Goal: Information Seeking & Learning: Learn about a topic

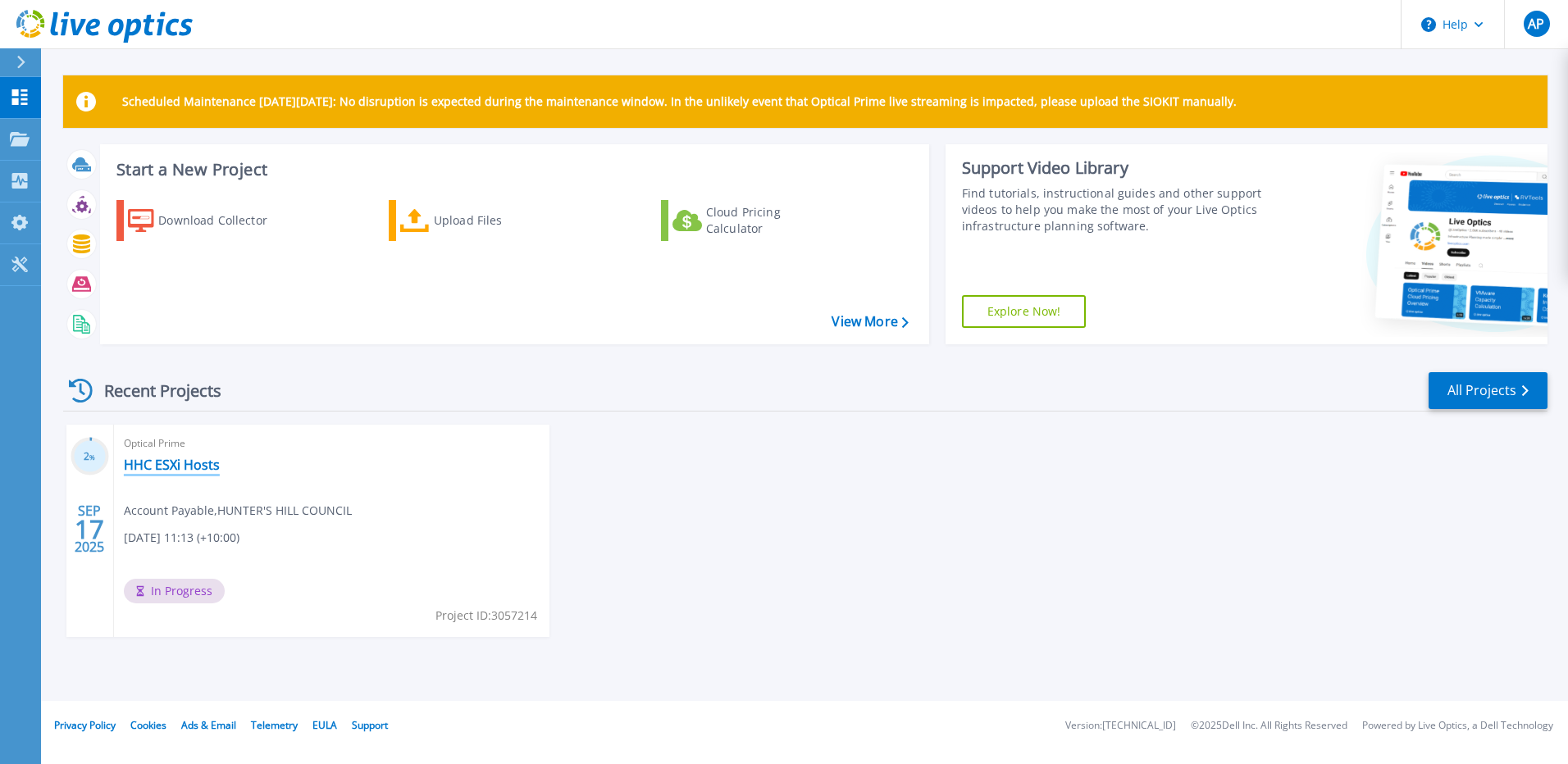
click at [167, 466] on link "HHC ESXi Hosts" at bounding box center [172, 464] width 96 height 16
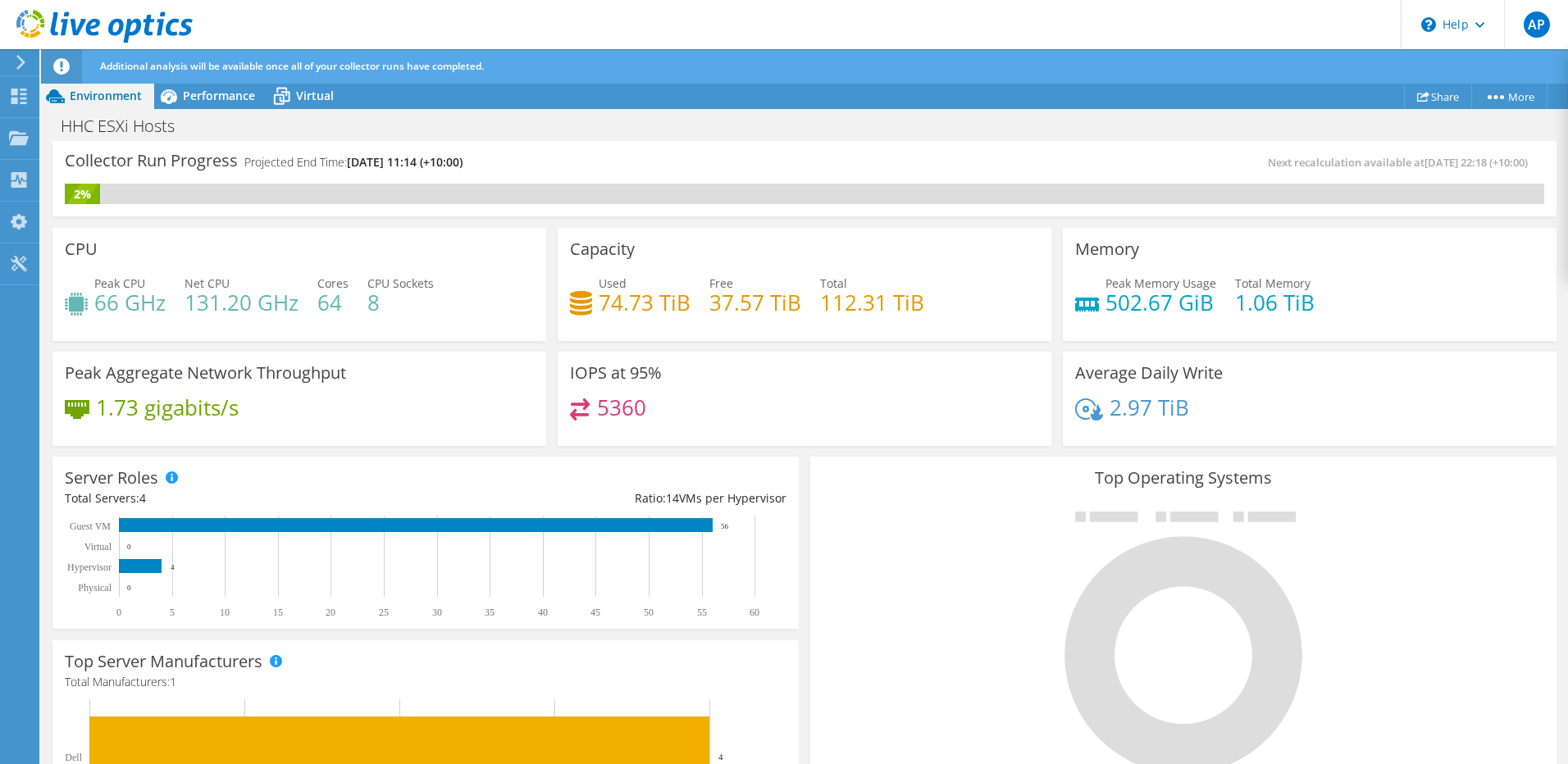
click at [709, 205] on div "Collector Run Progress Projected End Time: 09/24/2025, 11:14 (+10:00) Next reca…" at bounding box center [805, 178] width 1504 height 75
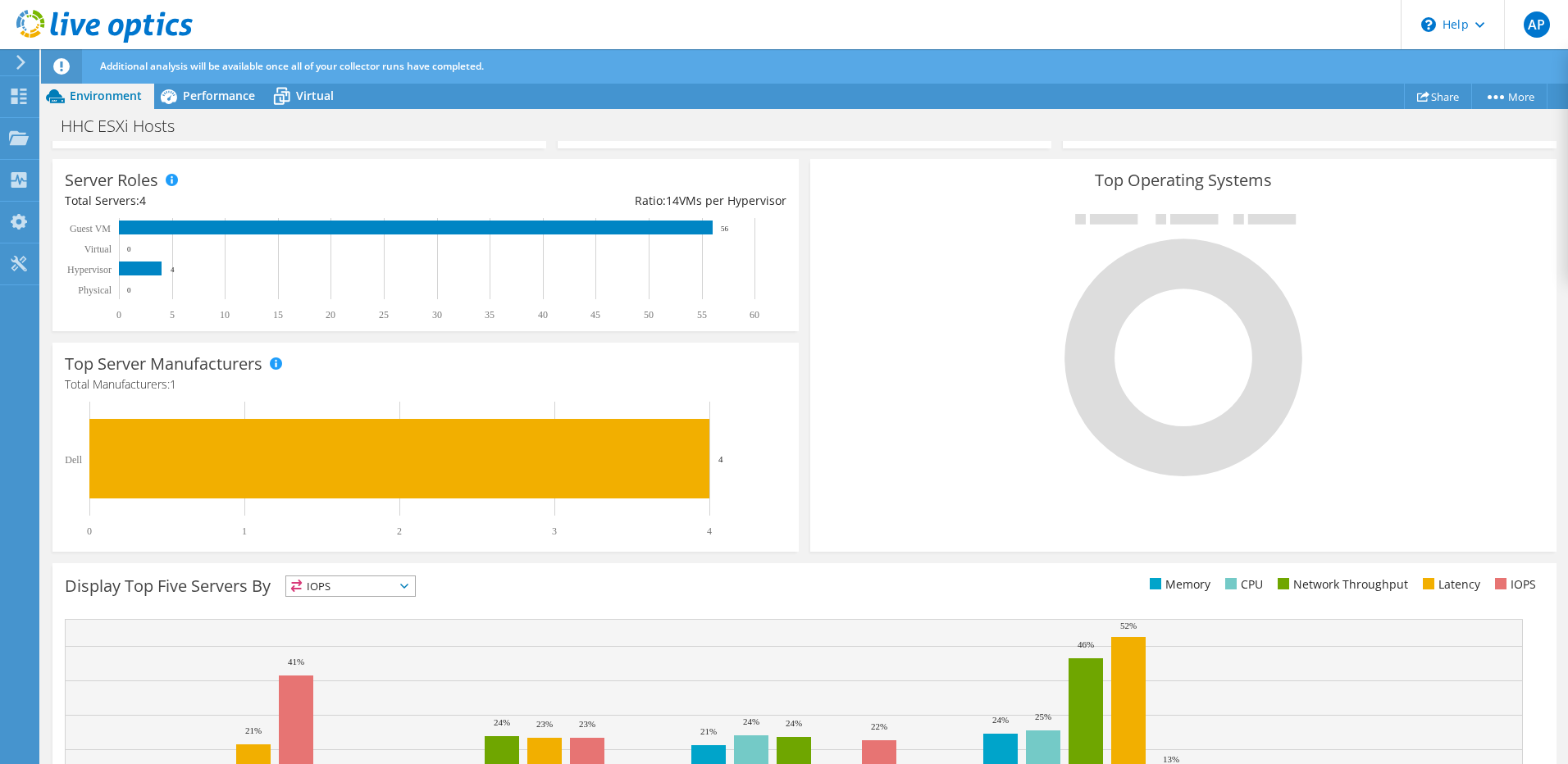
scroll to position [426, 0]
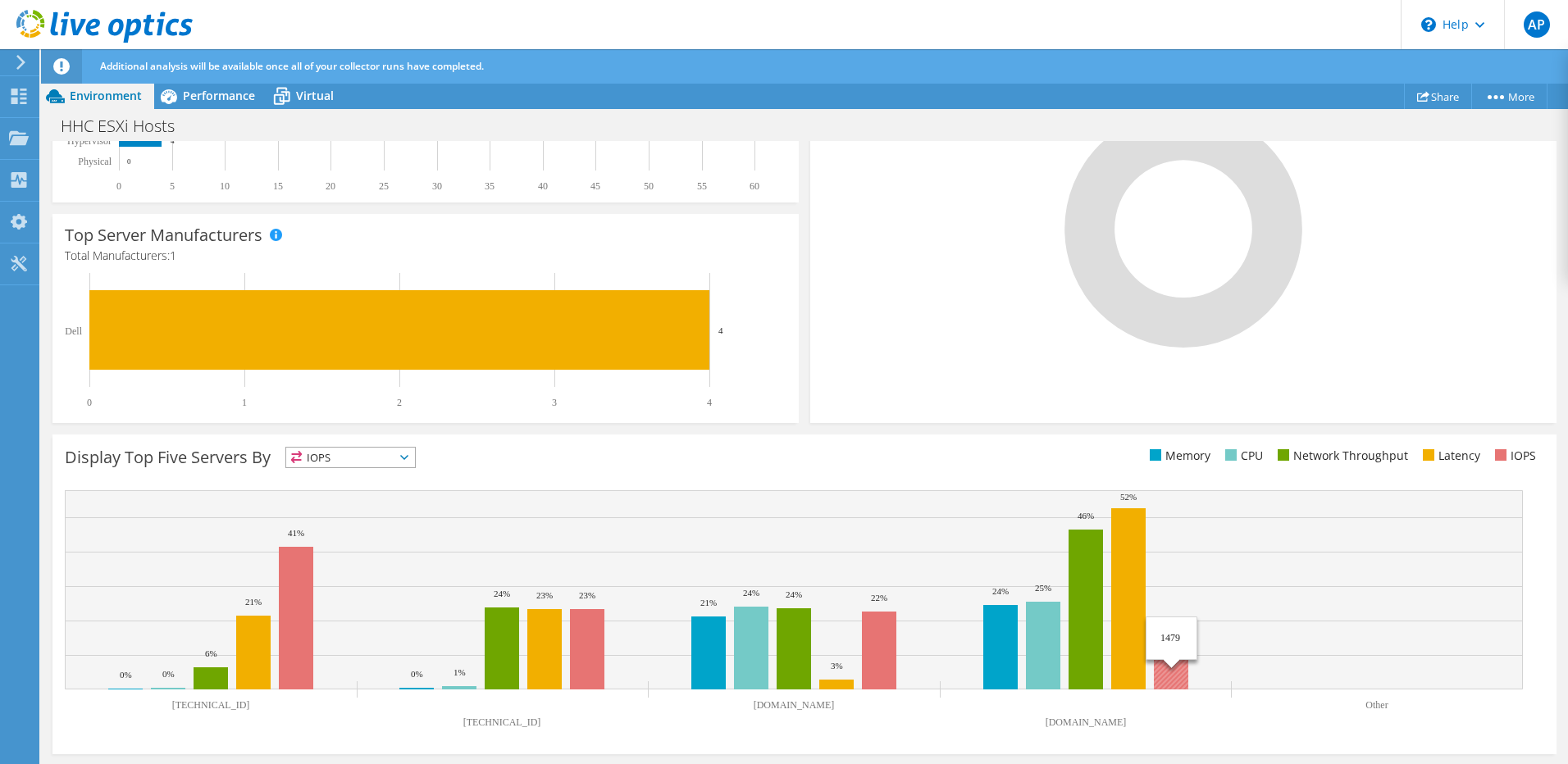
click at [1234, 618] on rect at bounding box center [794, 590] width 1458 height 199
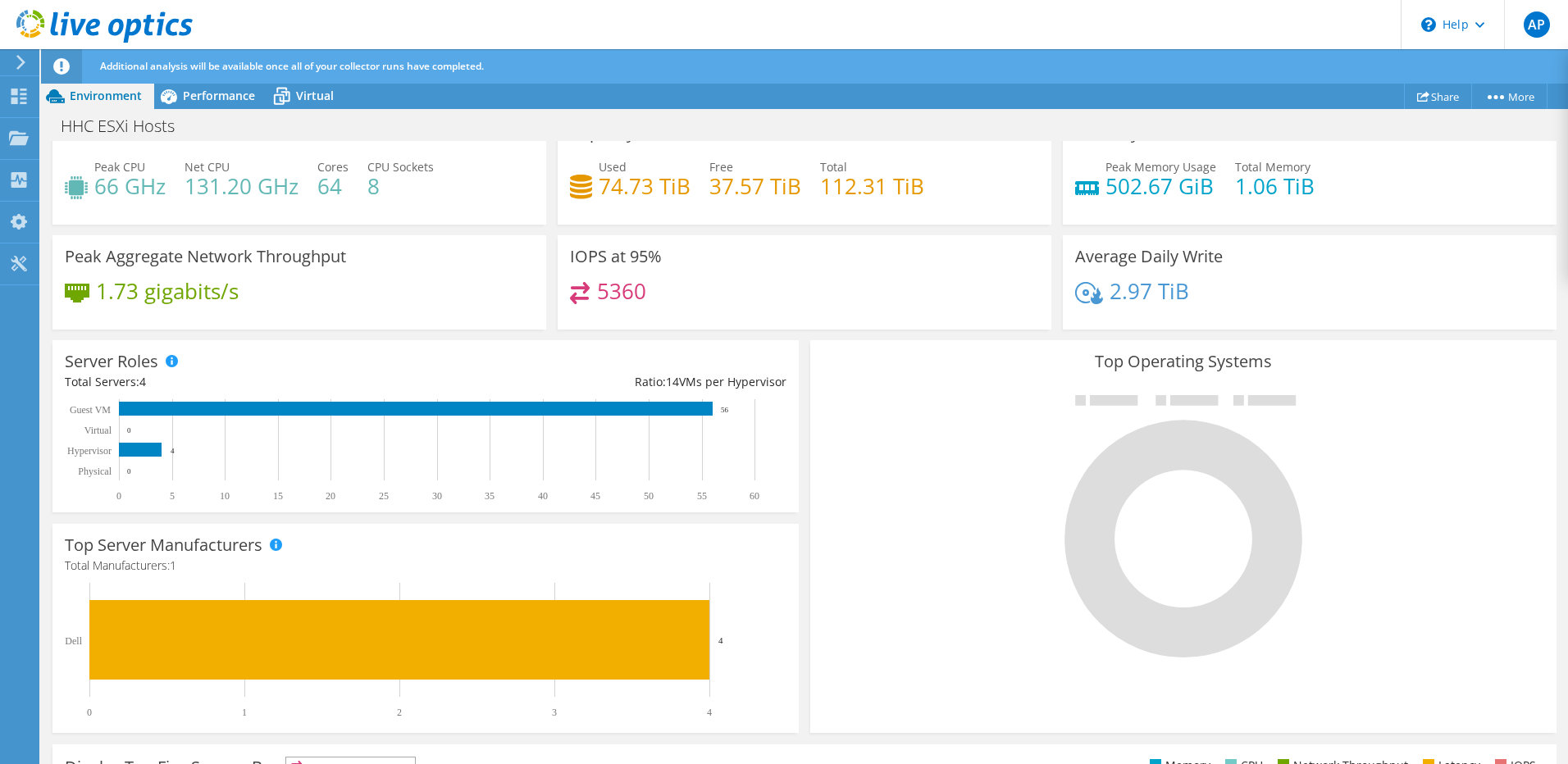
scroll to position [0, 0]
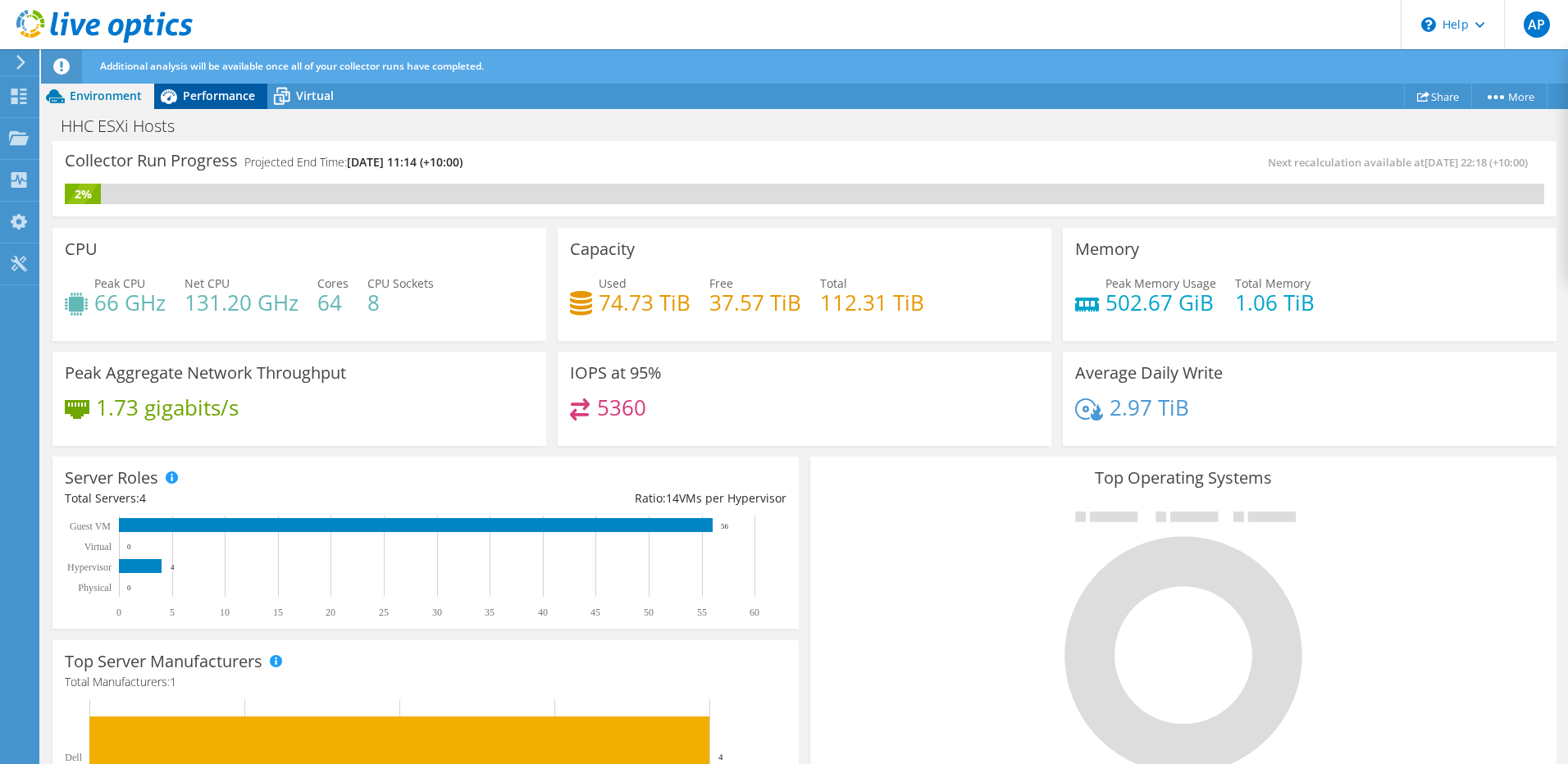
click at [181, 102] on icon at bounding box center [168, 96] width 29 height 29
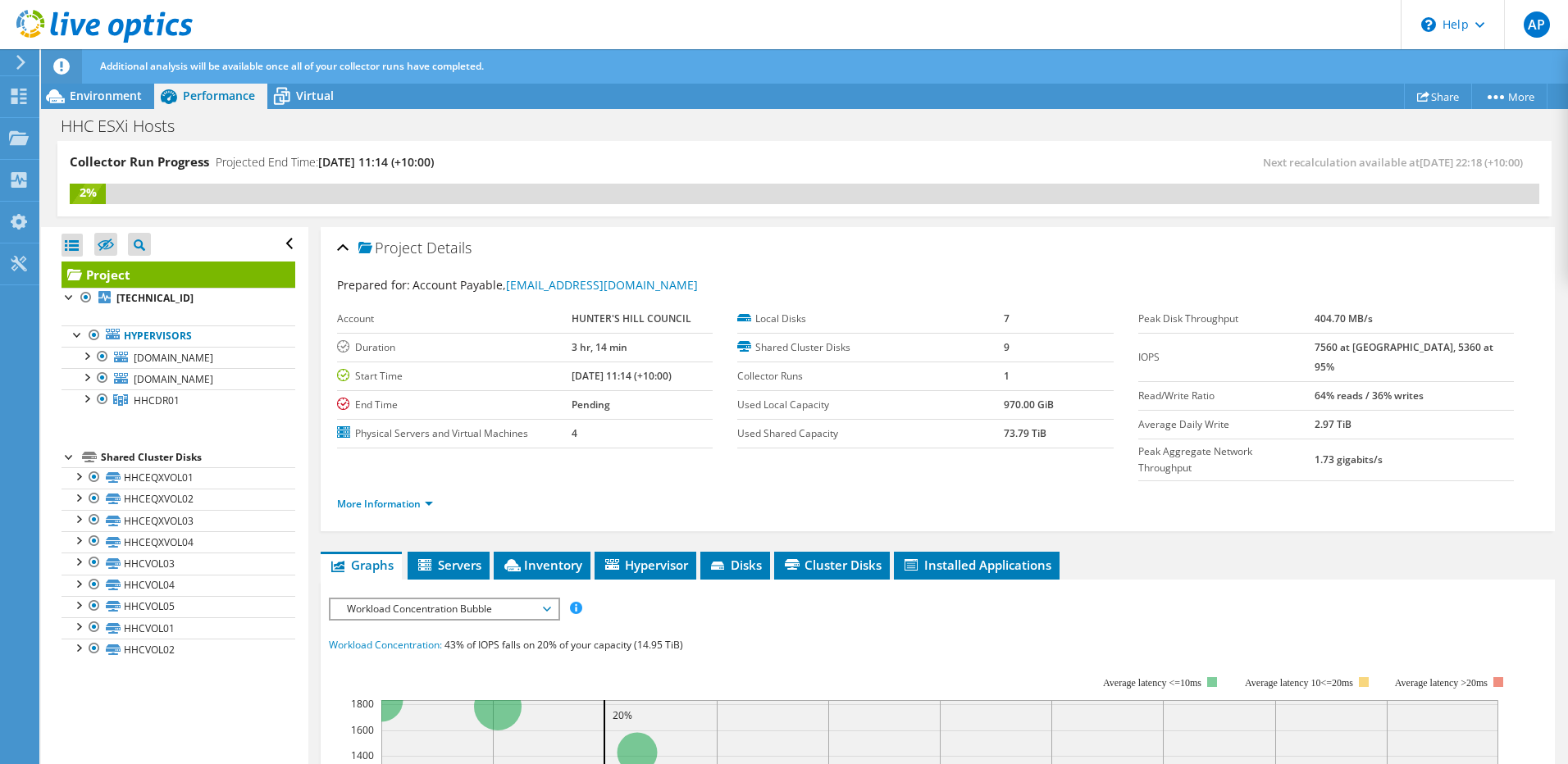
click at [514, 231] on div "Project Details" at bounding box center [937, 249] width 1202 height 36
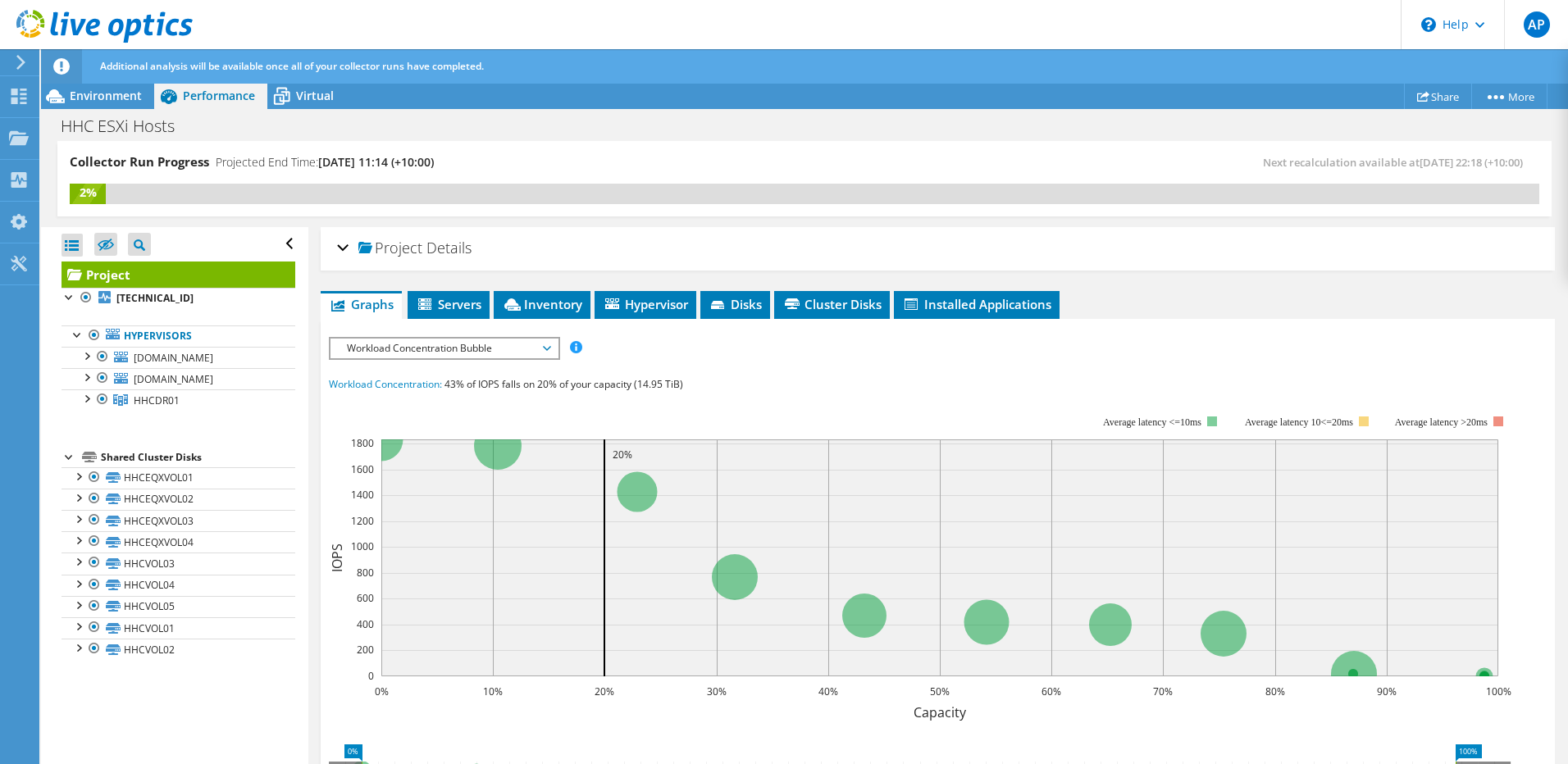
click at [511, 233] on div "Project Details" at bounding box center [937, 249] width 1202 height 36
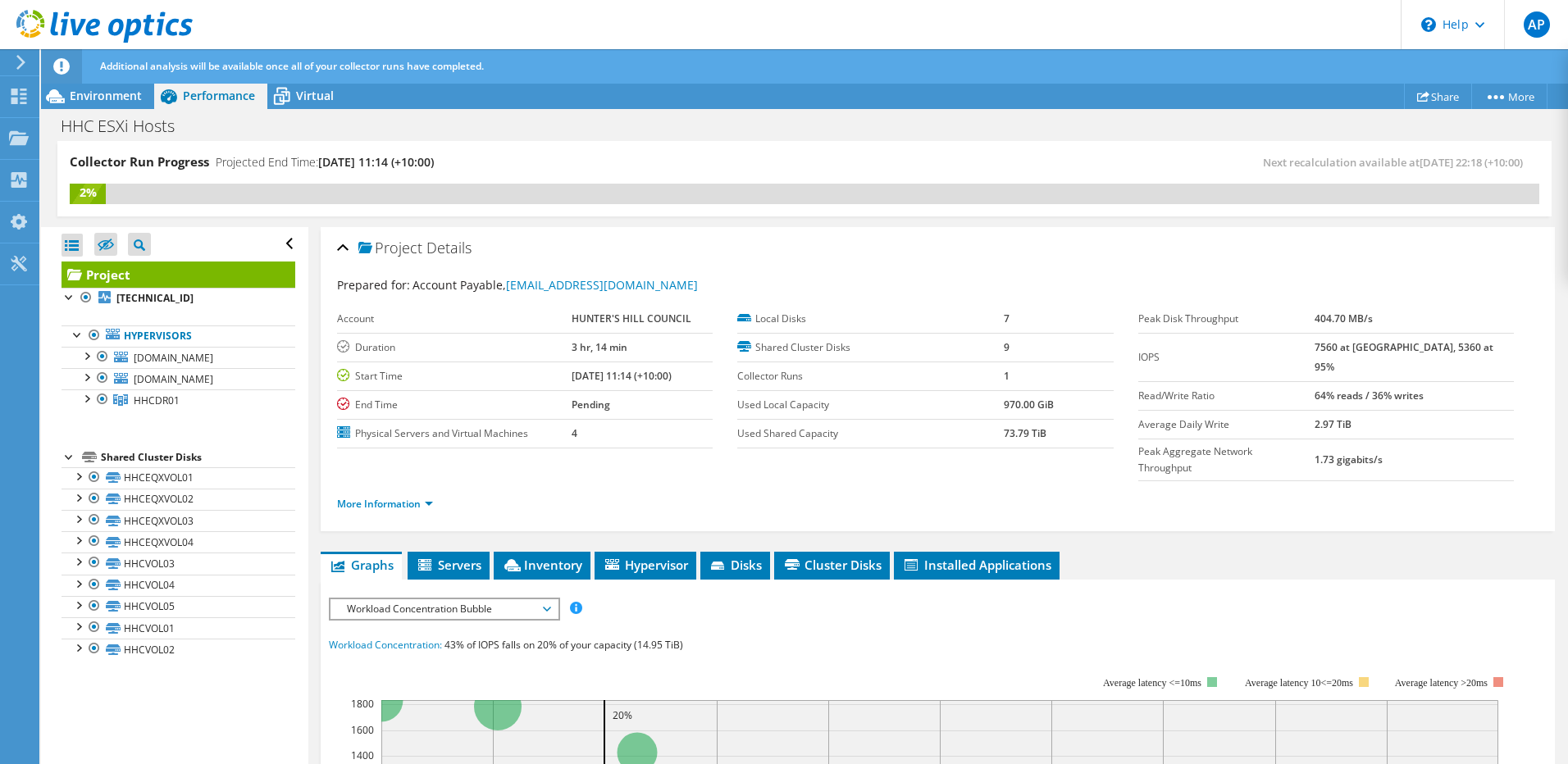
click at [519, 217] on div "Collector Run Progress Projected End Time: 09/24/2025, 11:14 (+10:00) Next reca…" at bounding box center [804, 187] width 1526 height 92
click at [75, 567] on div at bounding box center [77, 560] width 16 height 16
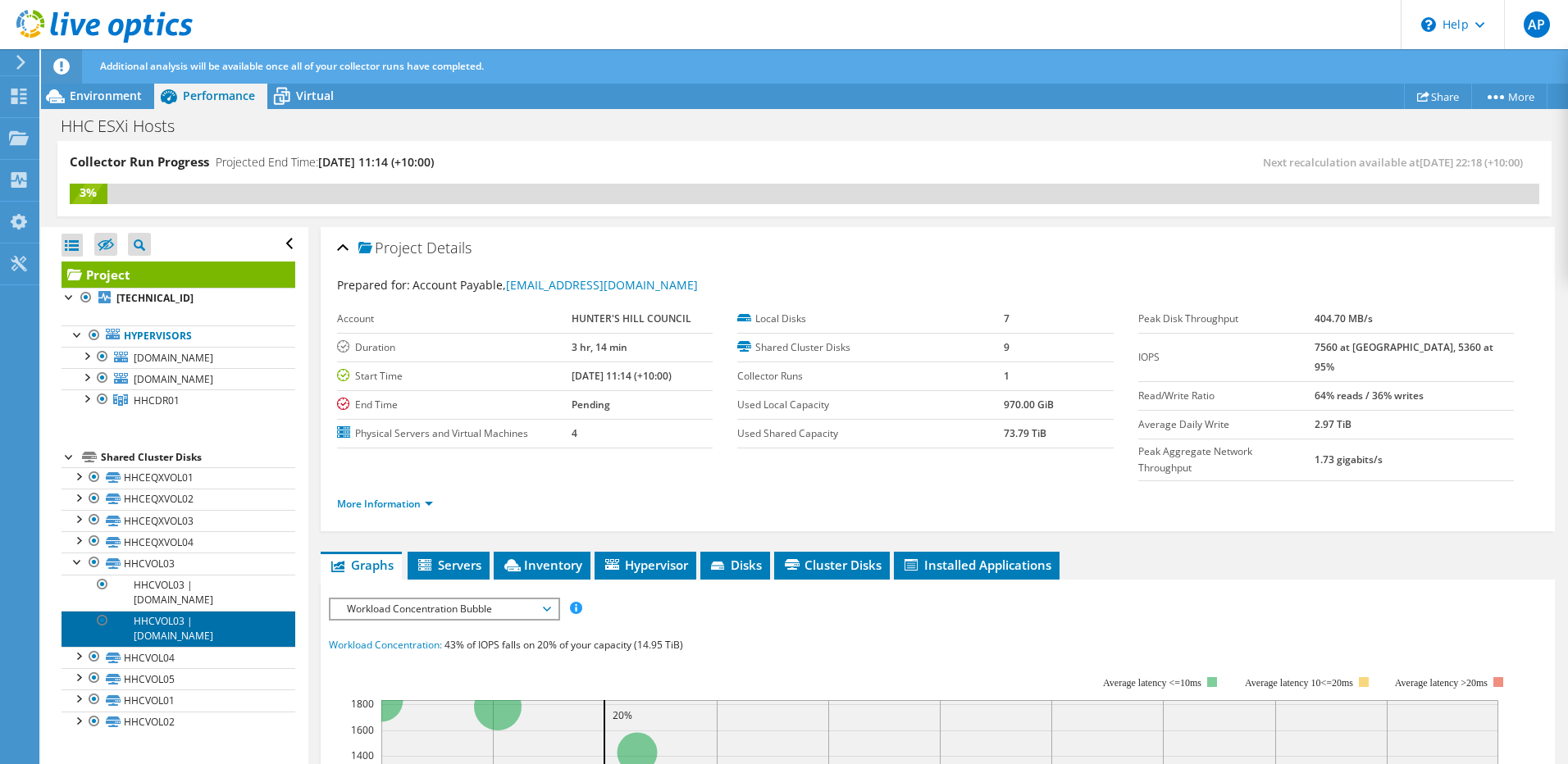
click at [171, 632] on link "HHCVOL03 | hhcesxi02.huntershill.nsw.gov.au" at bounding box center [178, 629] width 234 height 36
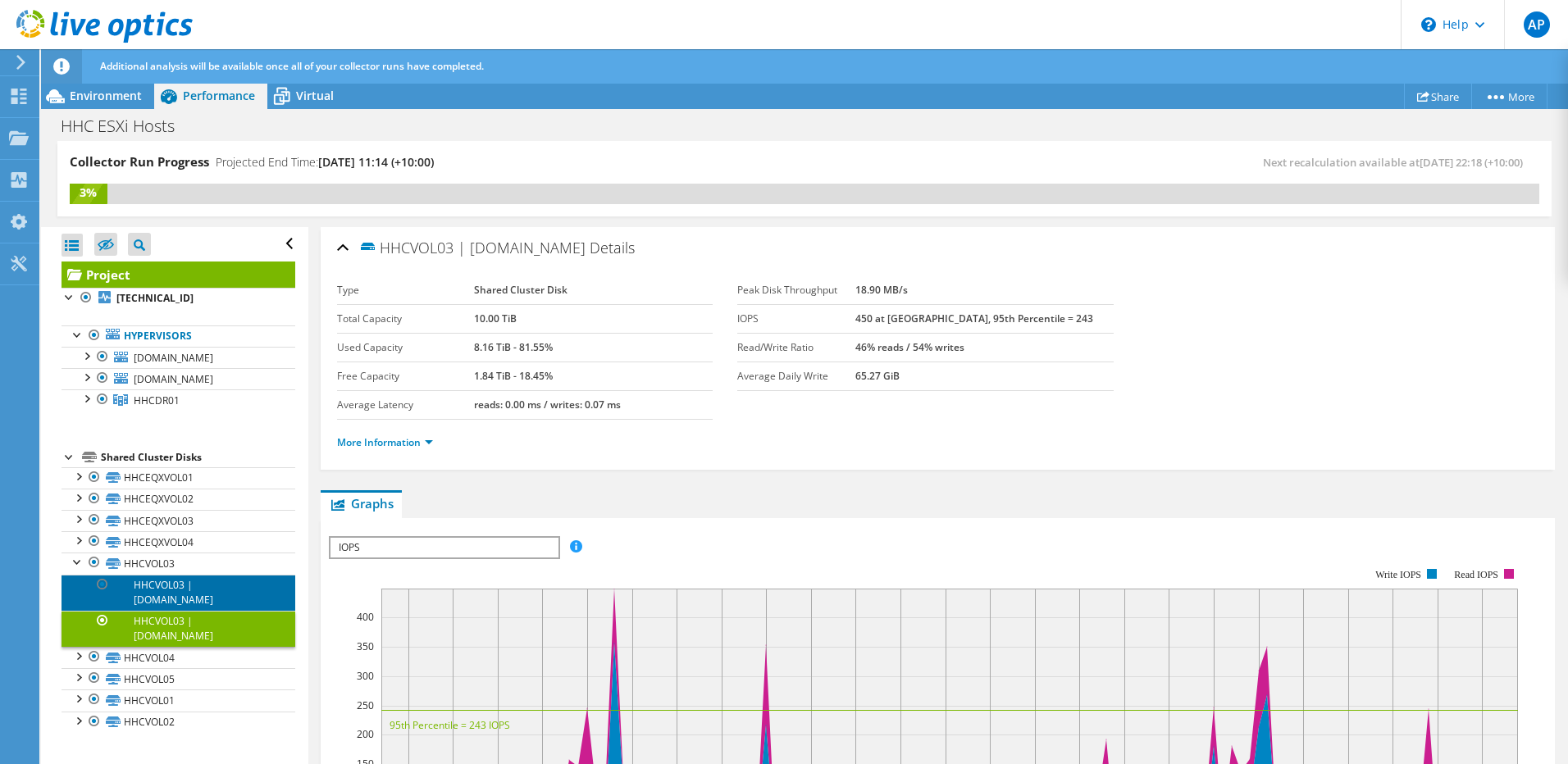
click at [168, 598] on link "HHCVOL03 | hhcesxi01.huntershill.nsw.gov.au" at bounding box center [178, 593] width 234 height 36
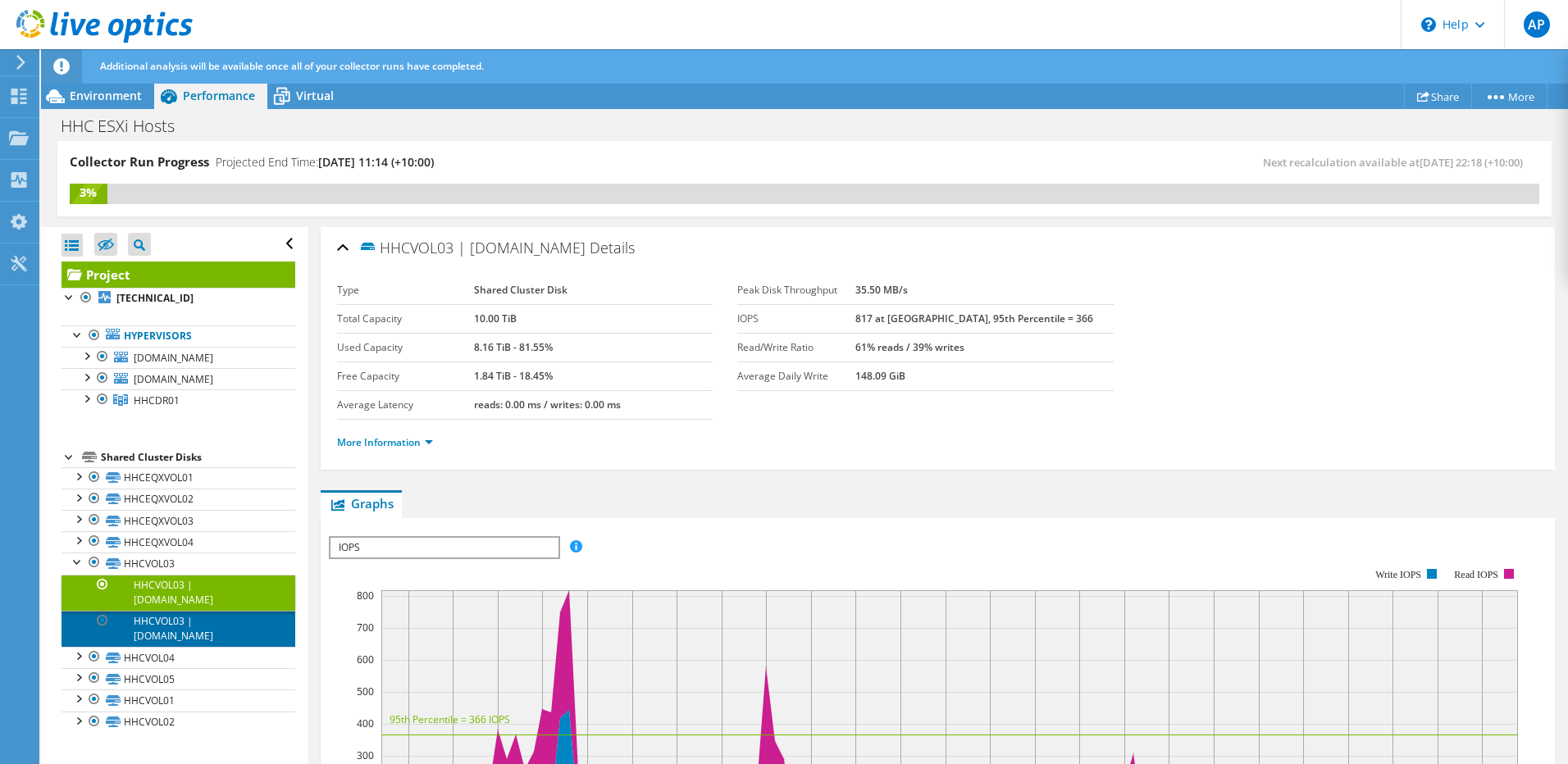
click at [178, 637] on link "HHCVOL03 | hhcesxi02.huntershill.nsw.gov.au" at bounding box center [178, 629] width 234 height 36
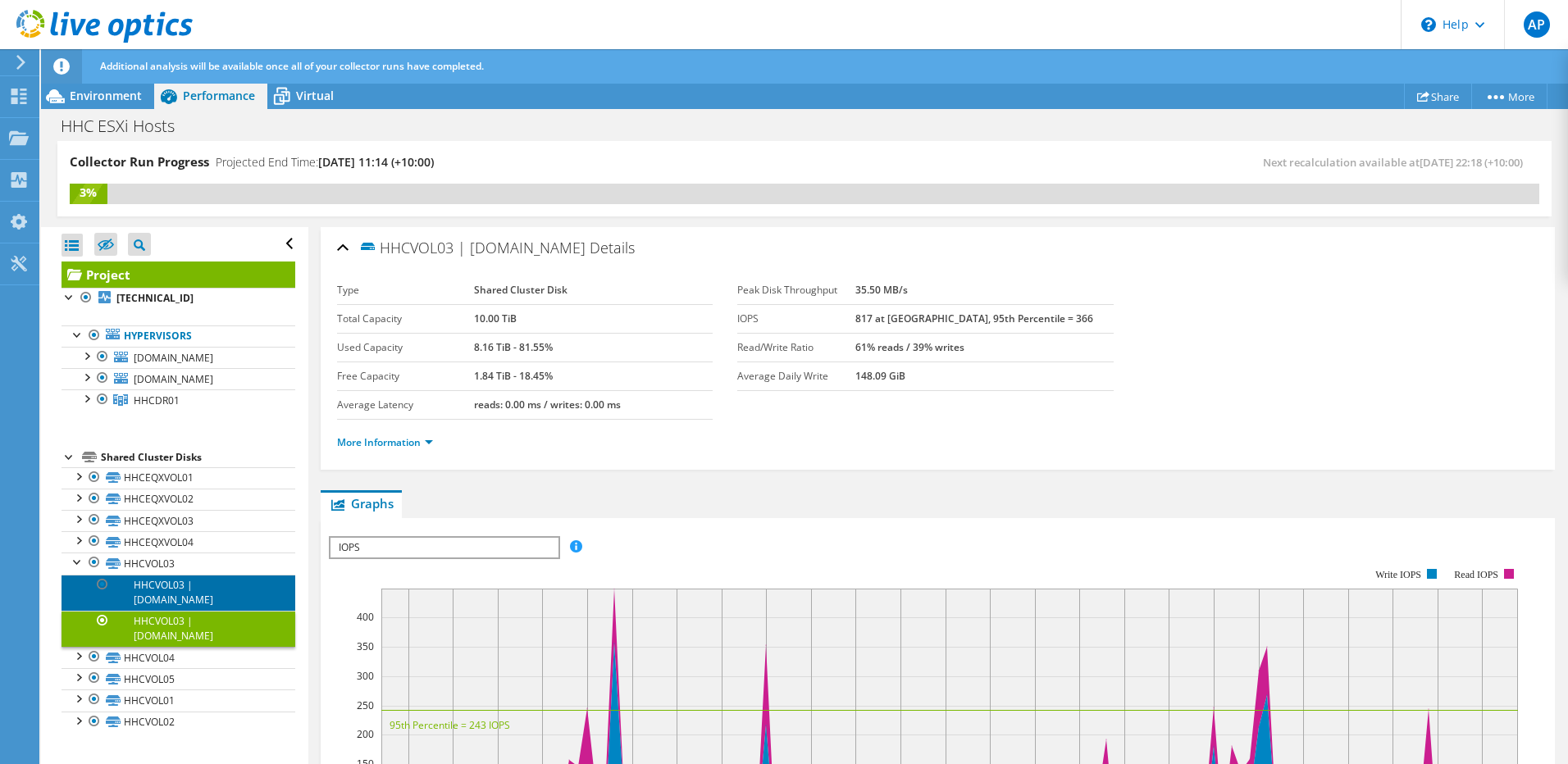
click at [172, 607] on link "HHCVOL03 | hhcesxi01.huntershill.nsw.gov.au" at bounding box center [178, 593] width 234 height 36
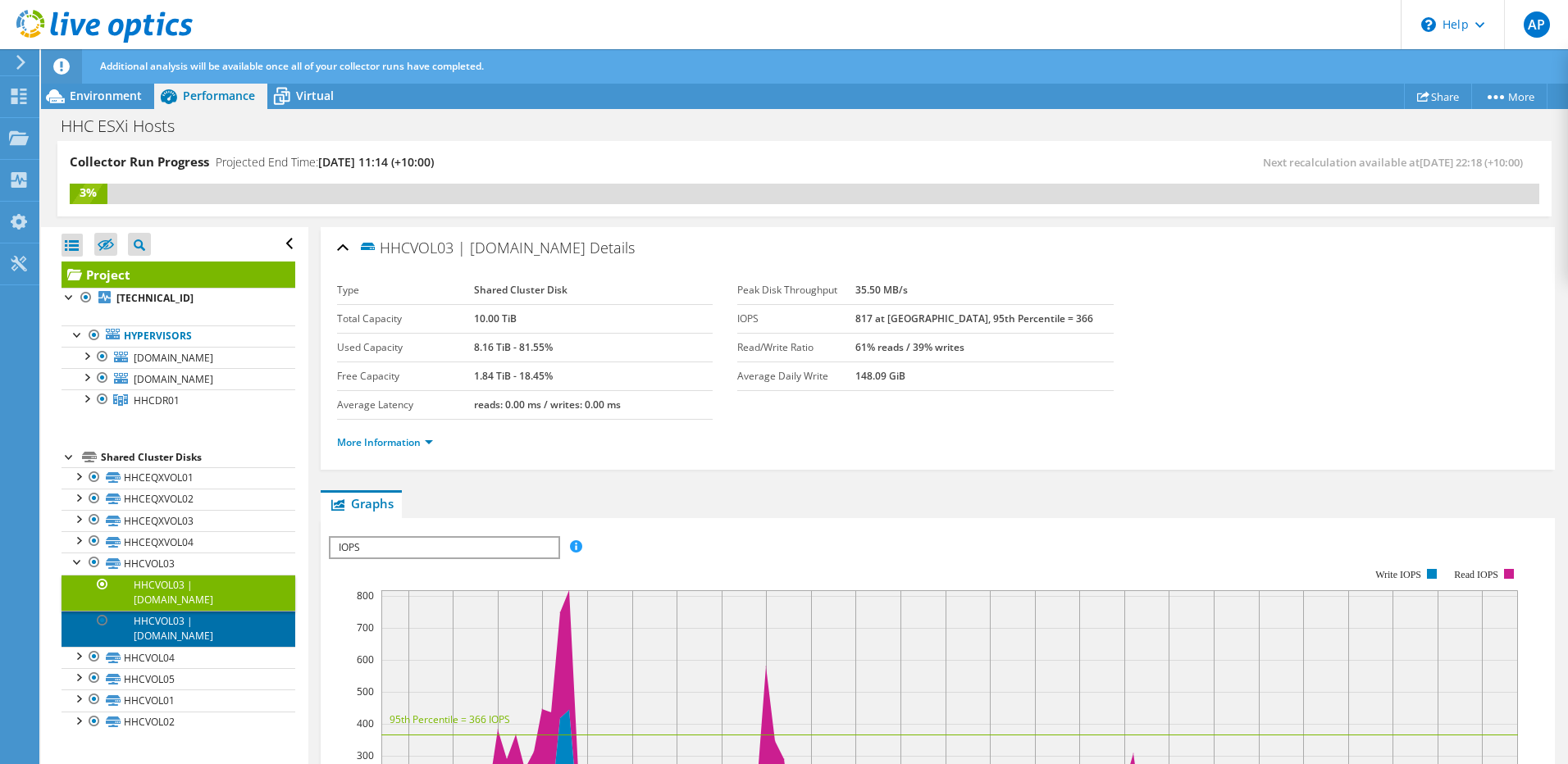
click at [146, 625] on link "HHCVOL03 | hhcesxi02.huntershill.nsw.gov.au" at bounding box center [178, 629] width 234 height 36
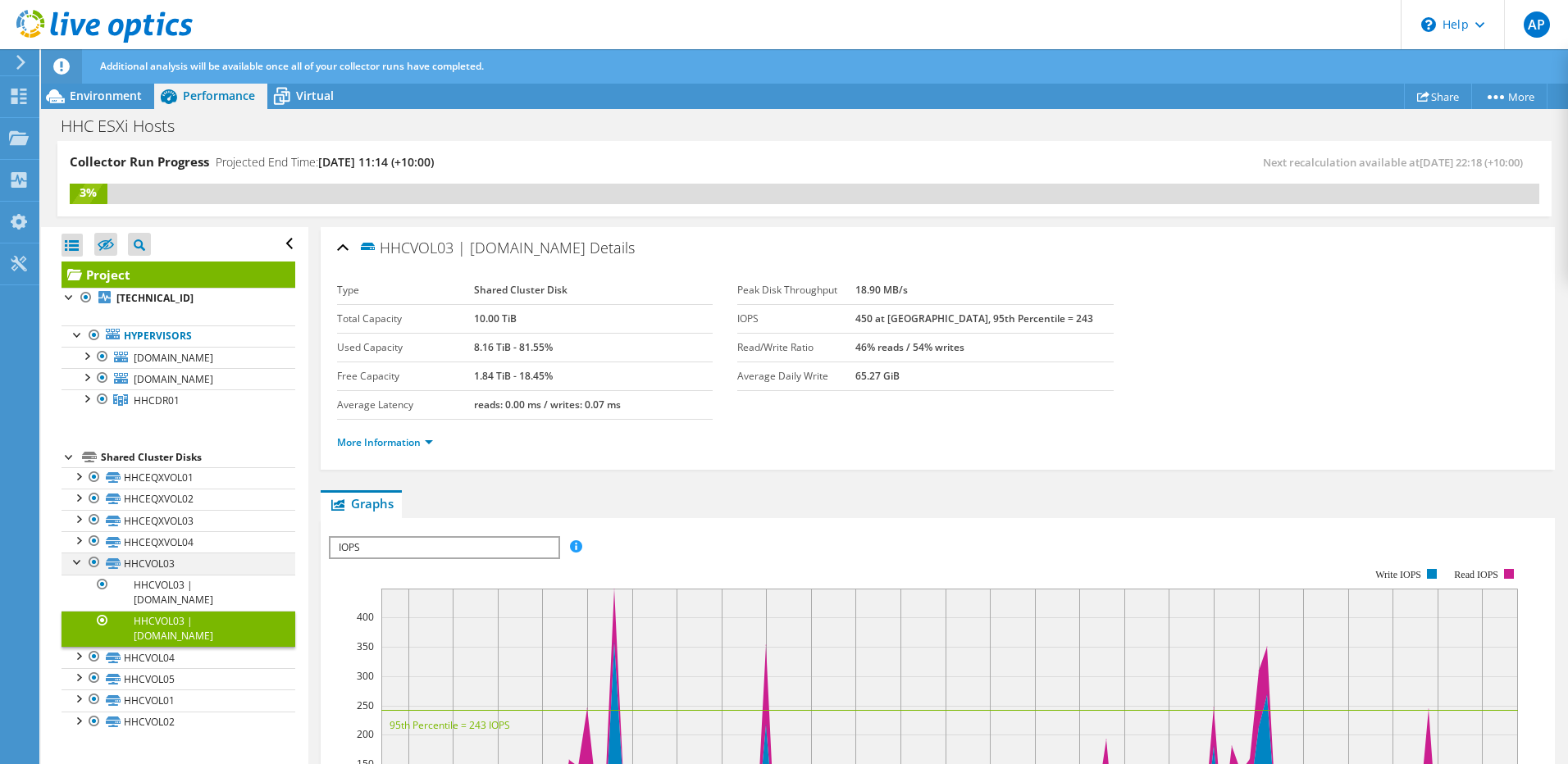
click at [81, 560] on div at bounding box center [77, 560] width 16 height 16
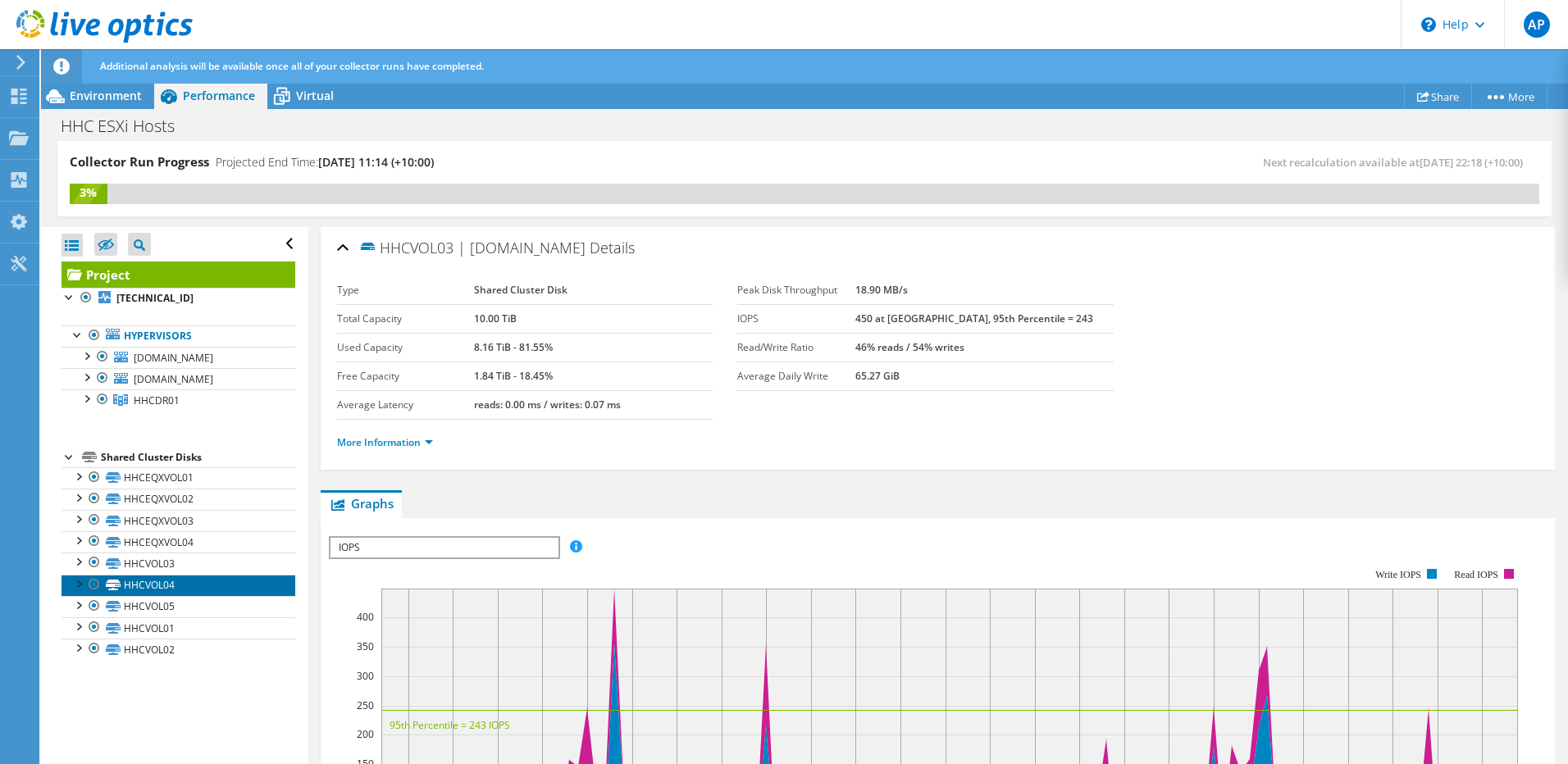
click at [146, 589] on link "HHCVOL04" at bounding box center [178, 586] width 234 height 22
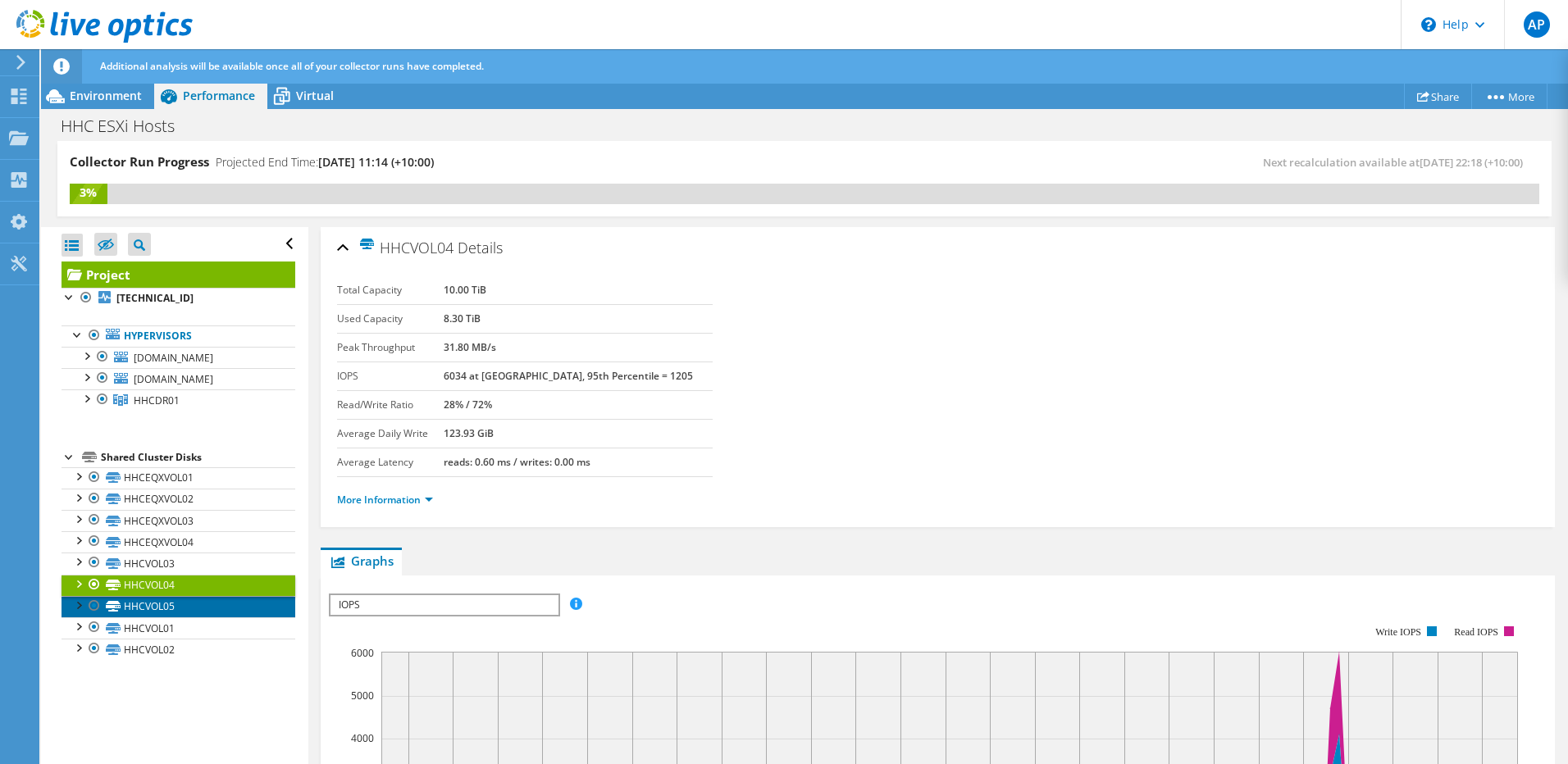
click at [153, 607] on link "HHCVOL05" at bounding box center [178, 606] width 234 height 22
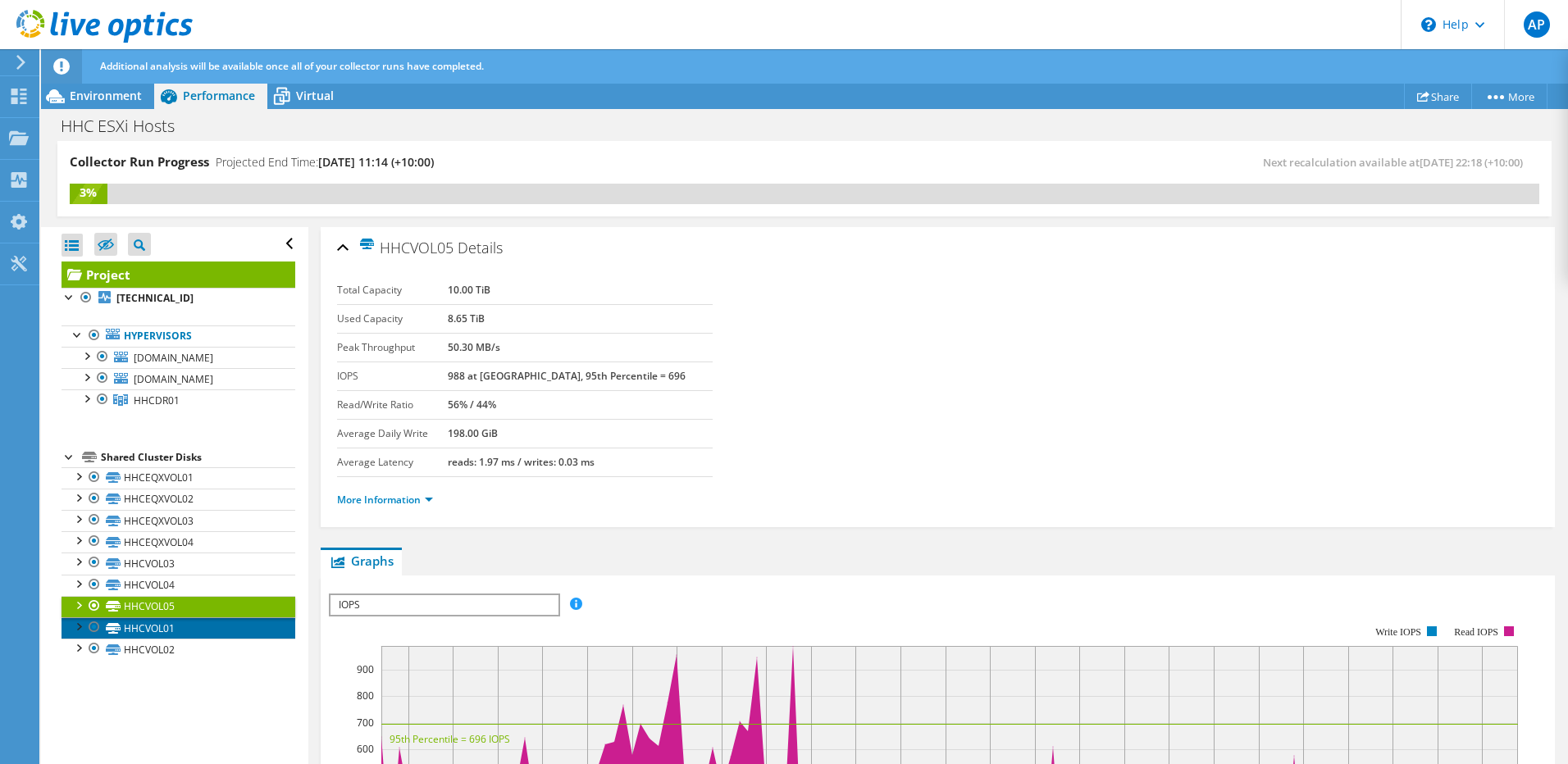
click at [161, 627] on link "HHCVOL01" at bounding box center [178, 628] width 234 height 22
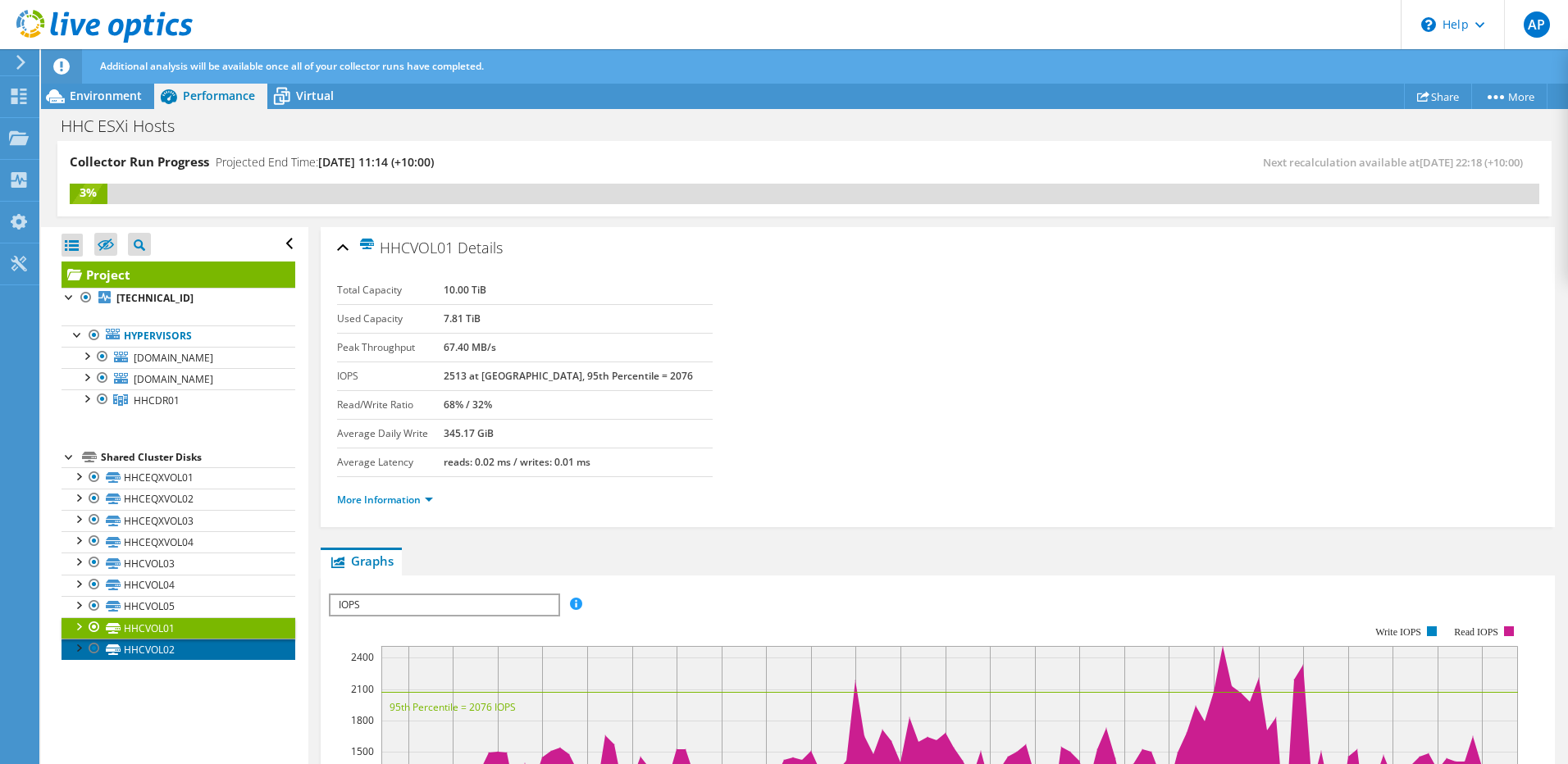
click at [154, 645] on link "HHCVOL02" at bounding box center [178, 649] width 234 height 22
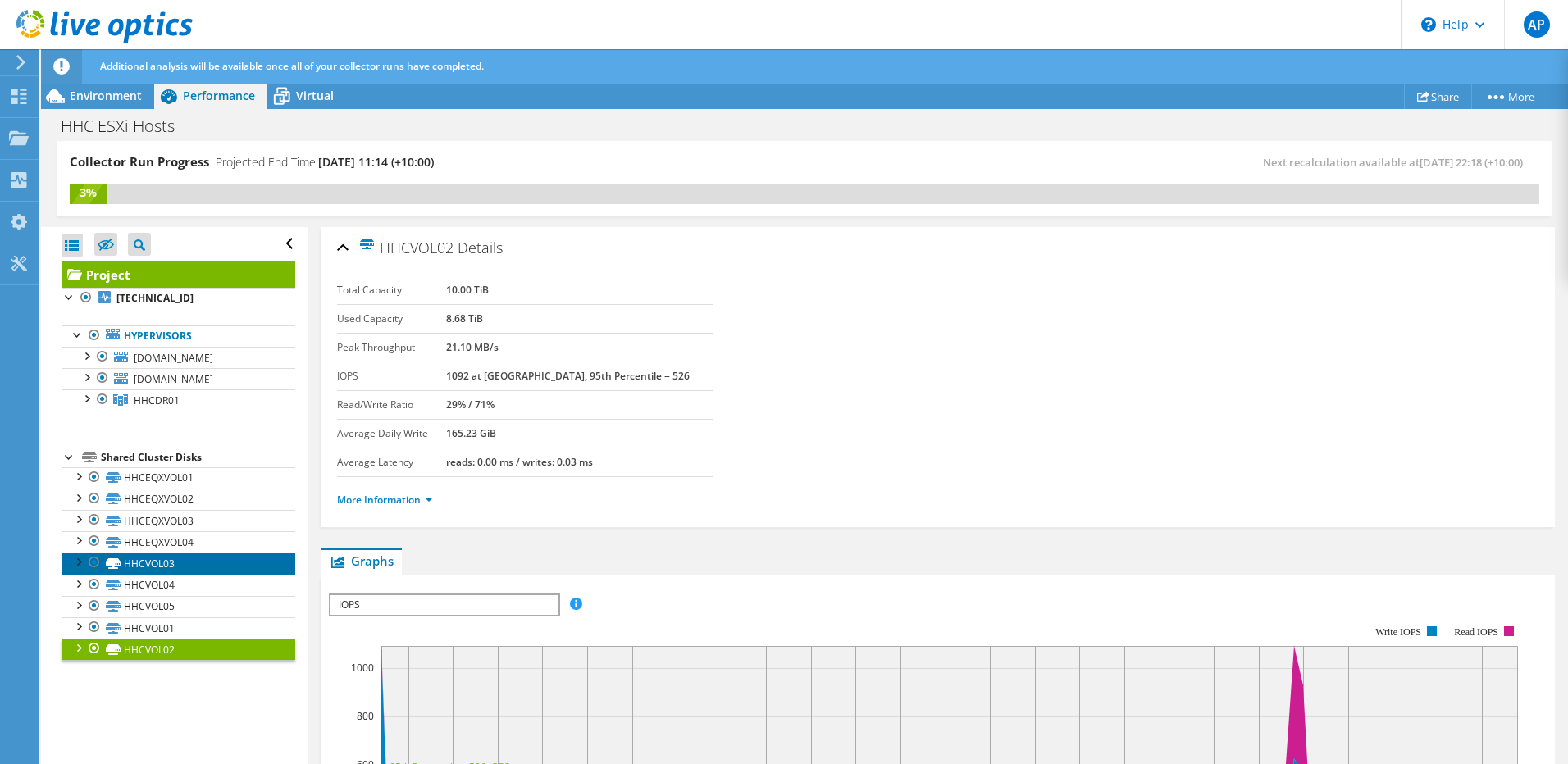
click at [165, 554] on link "HHCVOL03" at bounding box center [178, 563] width 234 height 22
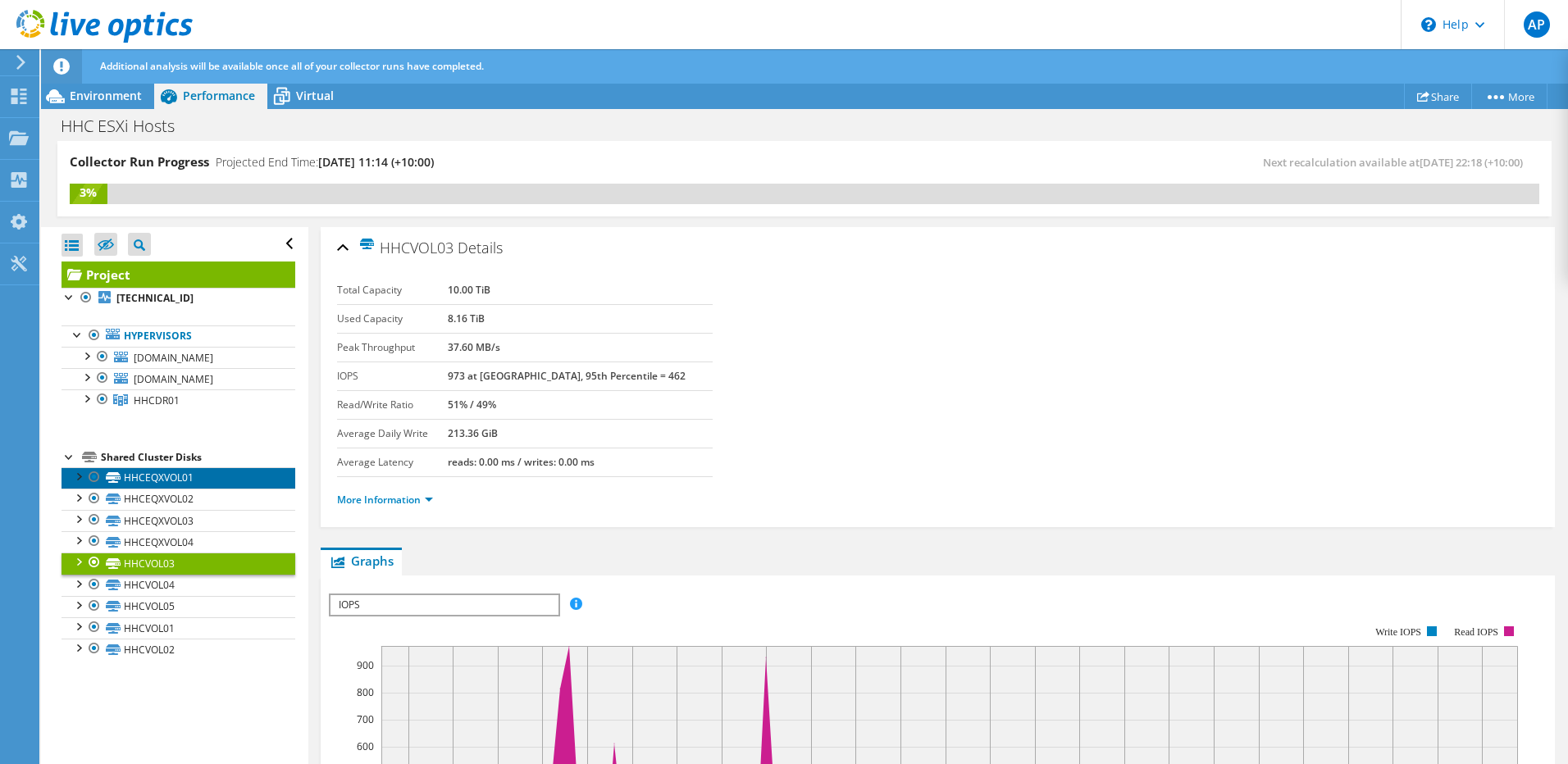
click at [169, 481] on link "HHCEQXVOL01" at bounding box center [178, 478] width 234 height 22
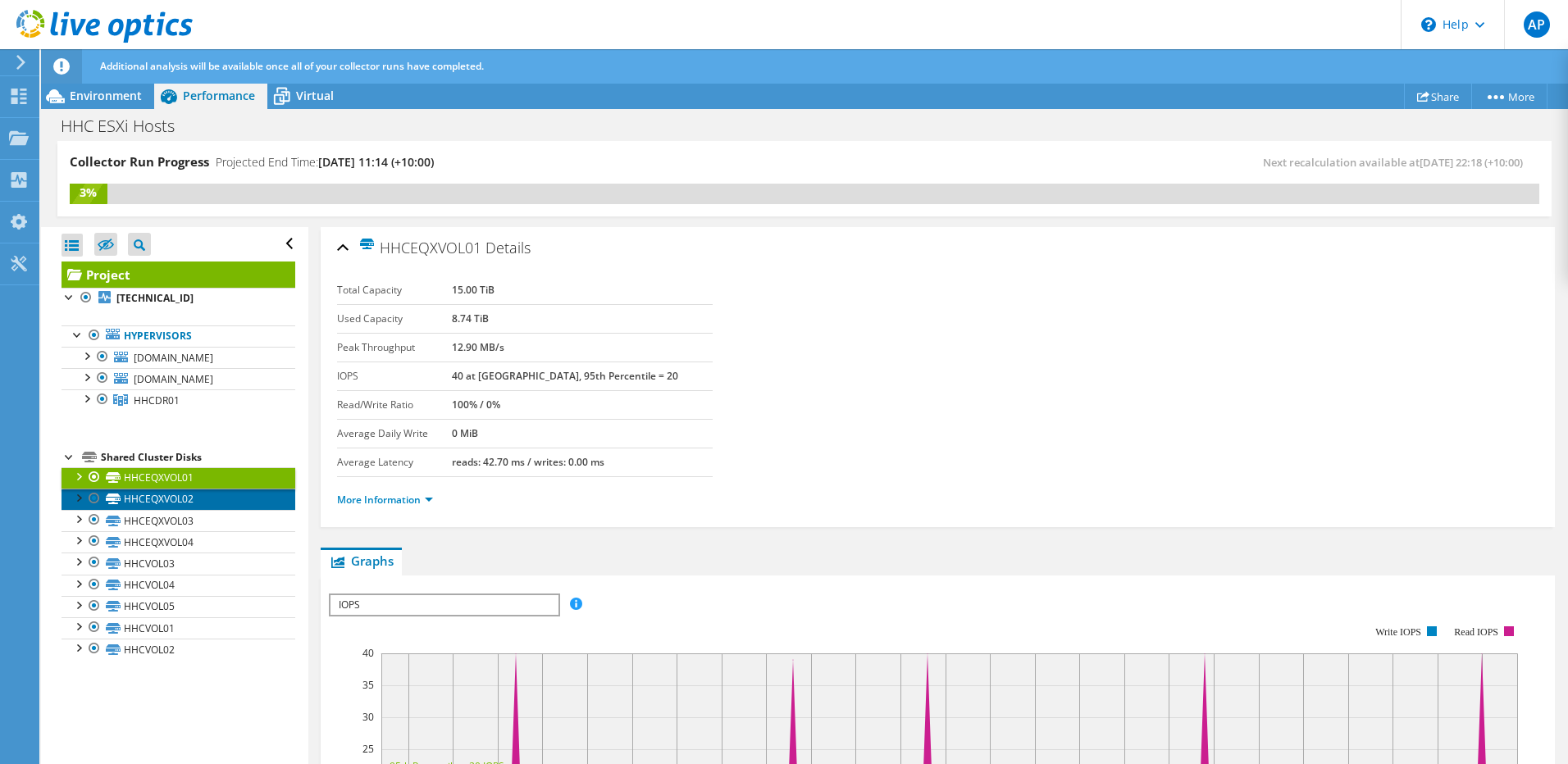
click at [167, 495] on link "HHCEQXVOL02" at bounding box center [178, 499] width 234 height 22
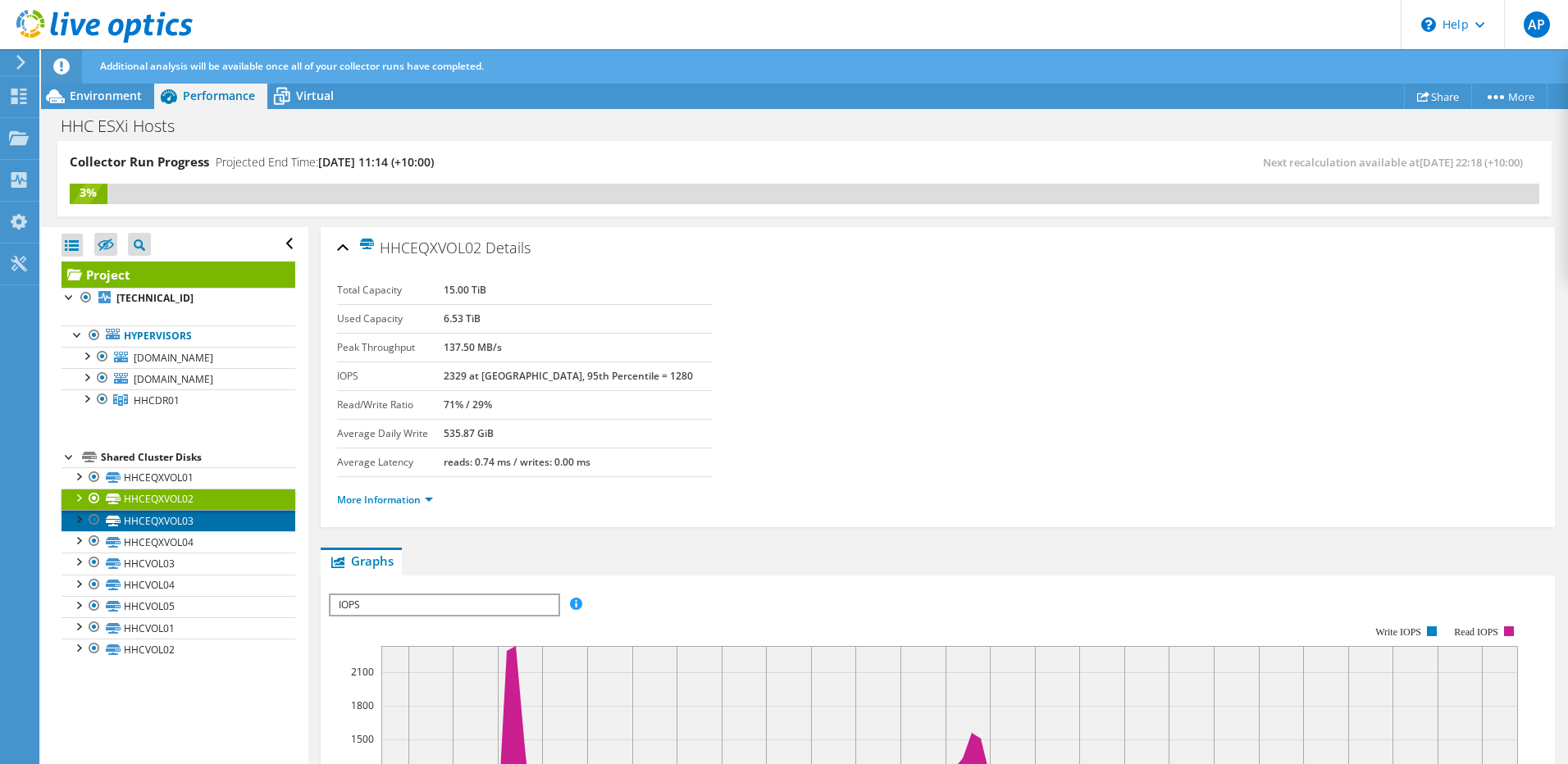
click at [167, 515] on link "HHCEQXVOL03" at bounding box center [178, 521] width 234 height 22
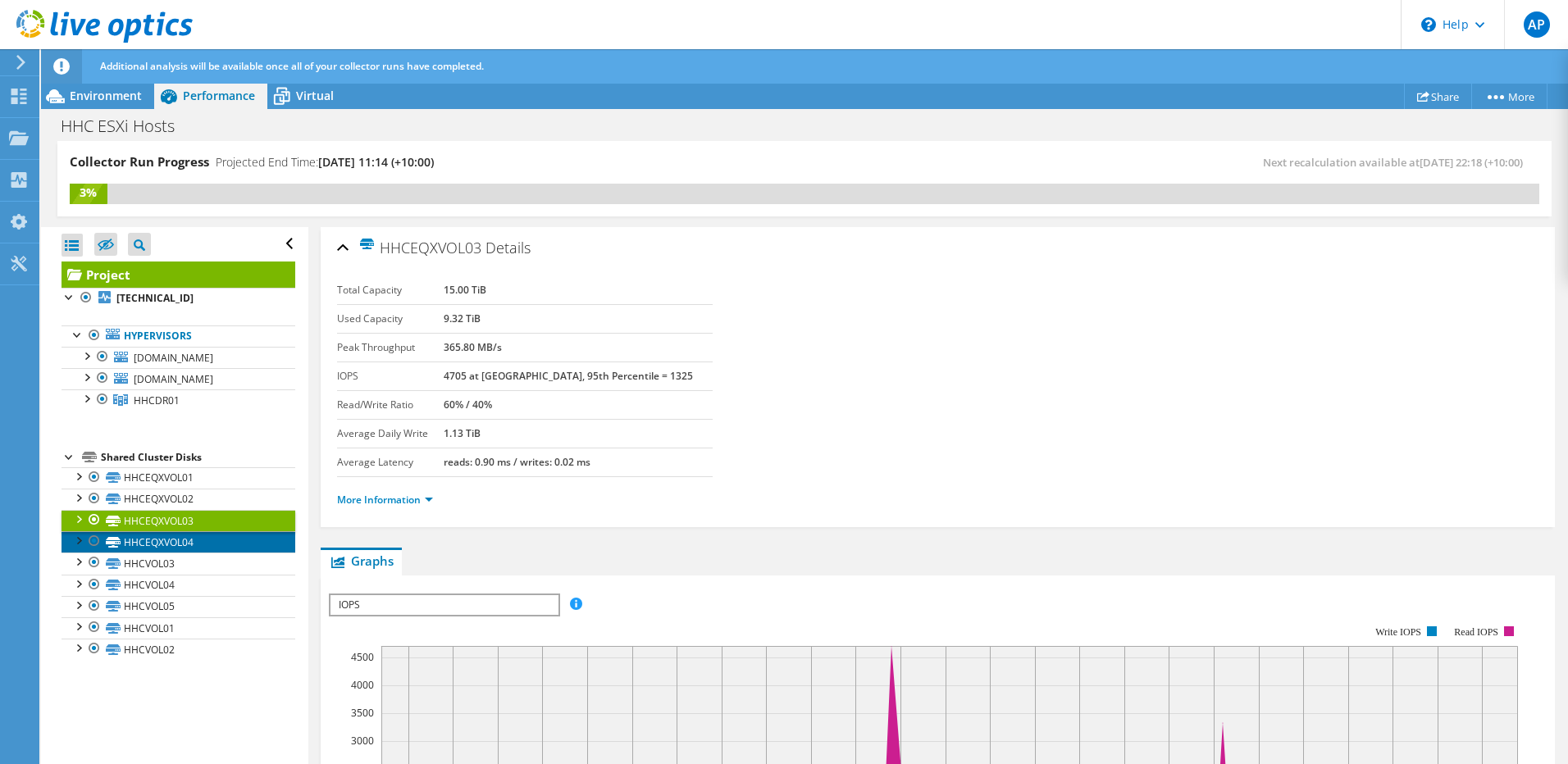
click at [168, 539] on link "HHCEQXVOL04" at bounding box center [178, 541] width 234 height 22
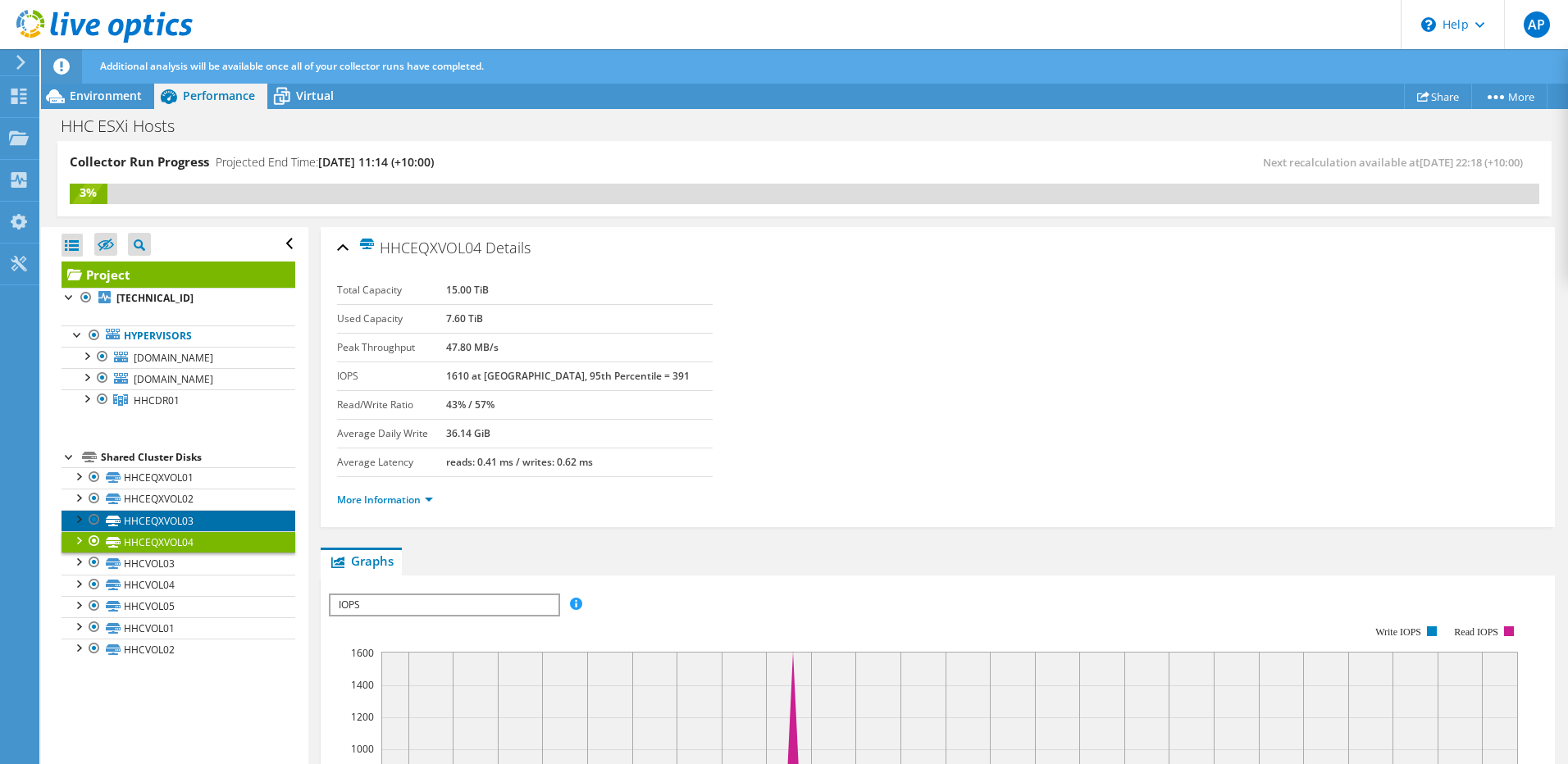
click at [168, 511] on link "HHCEQXVOL03" at bounding box center [178, 521] width 234 height 22
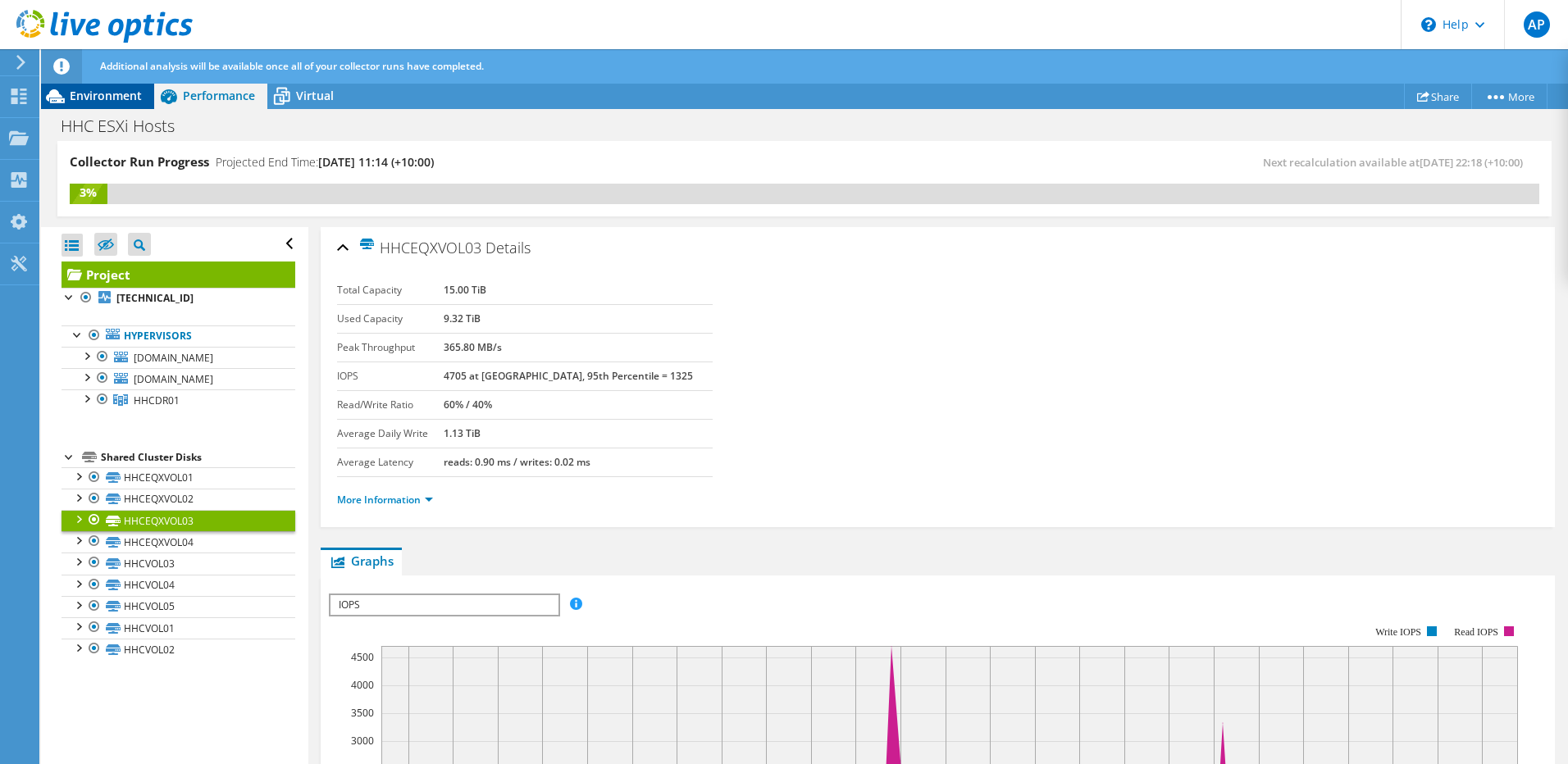
click at [105, 105] on div "Environment" at bounding box center [97, 96] width 113 height 26
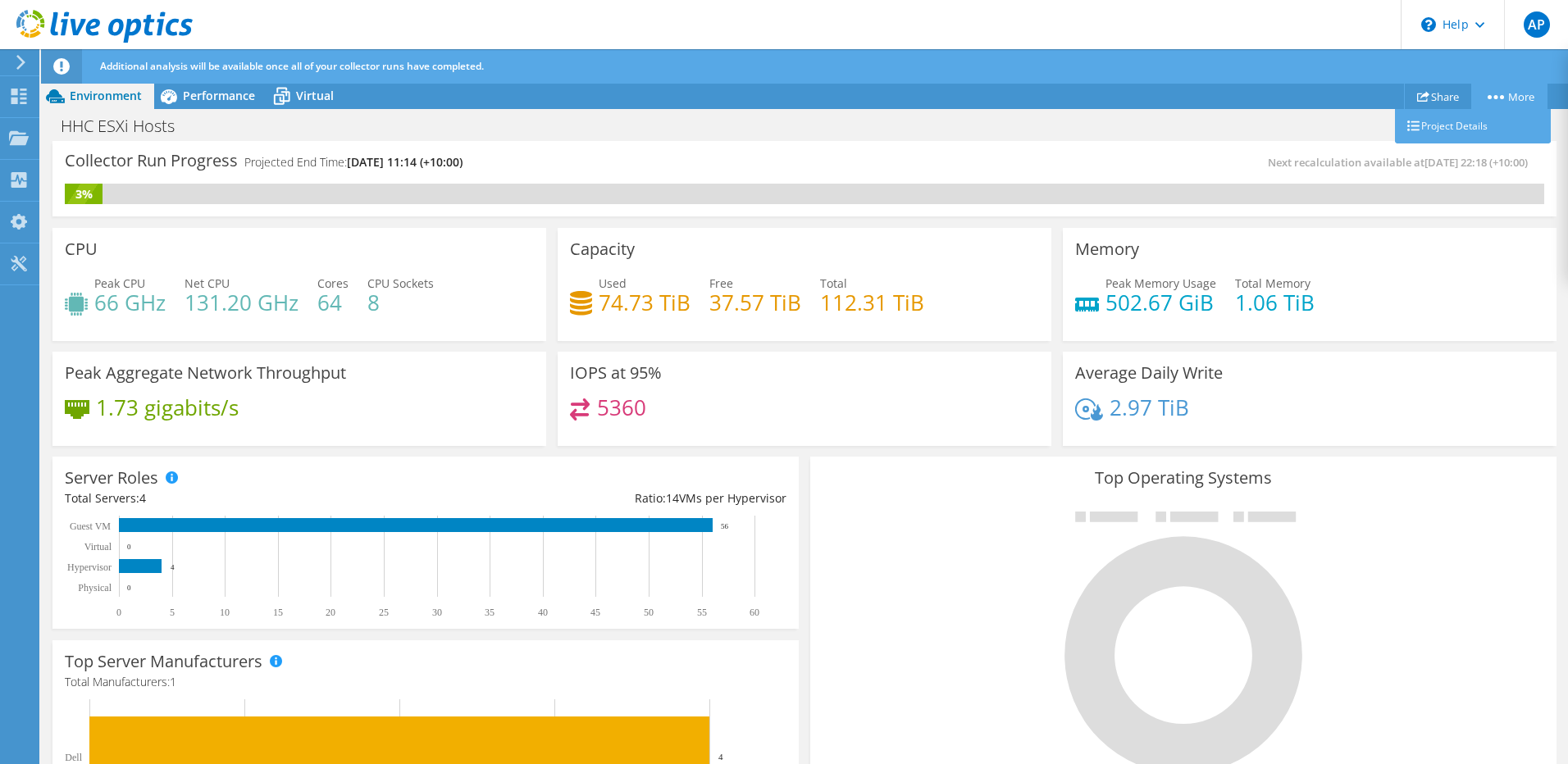
click at [1504, 94] on link "More" at bounding box center [1509, 96] width 76 height 25
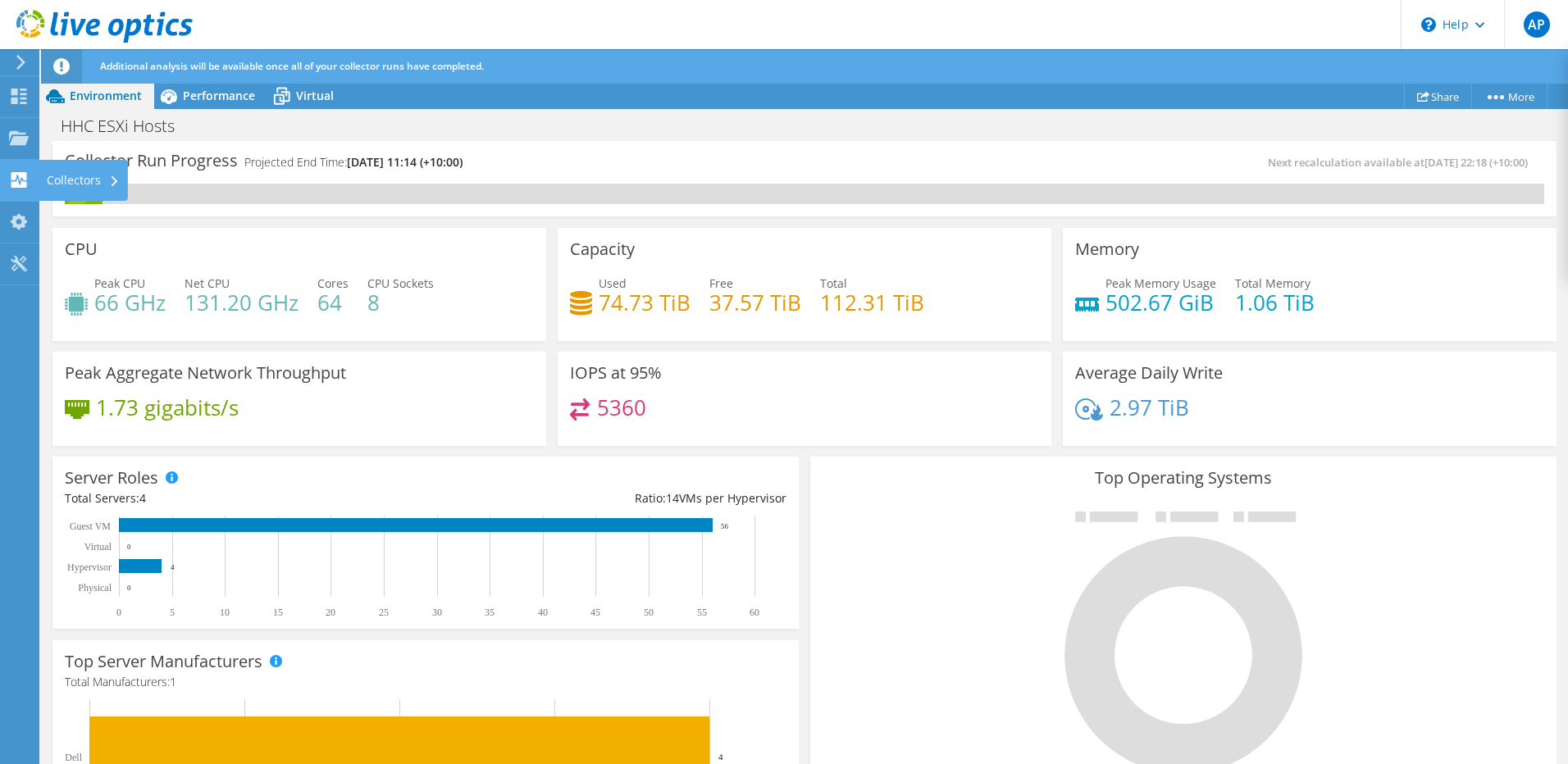
click at [96, 181] on div "Collectors" at bounding box center [82, 180] width 89 height 41
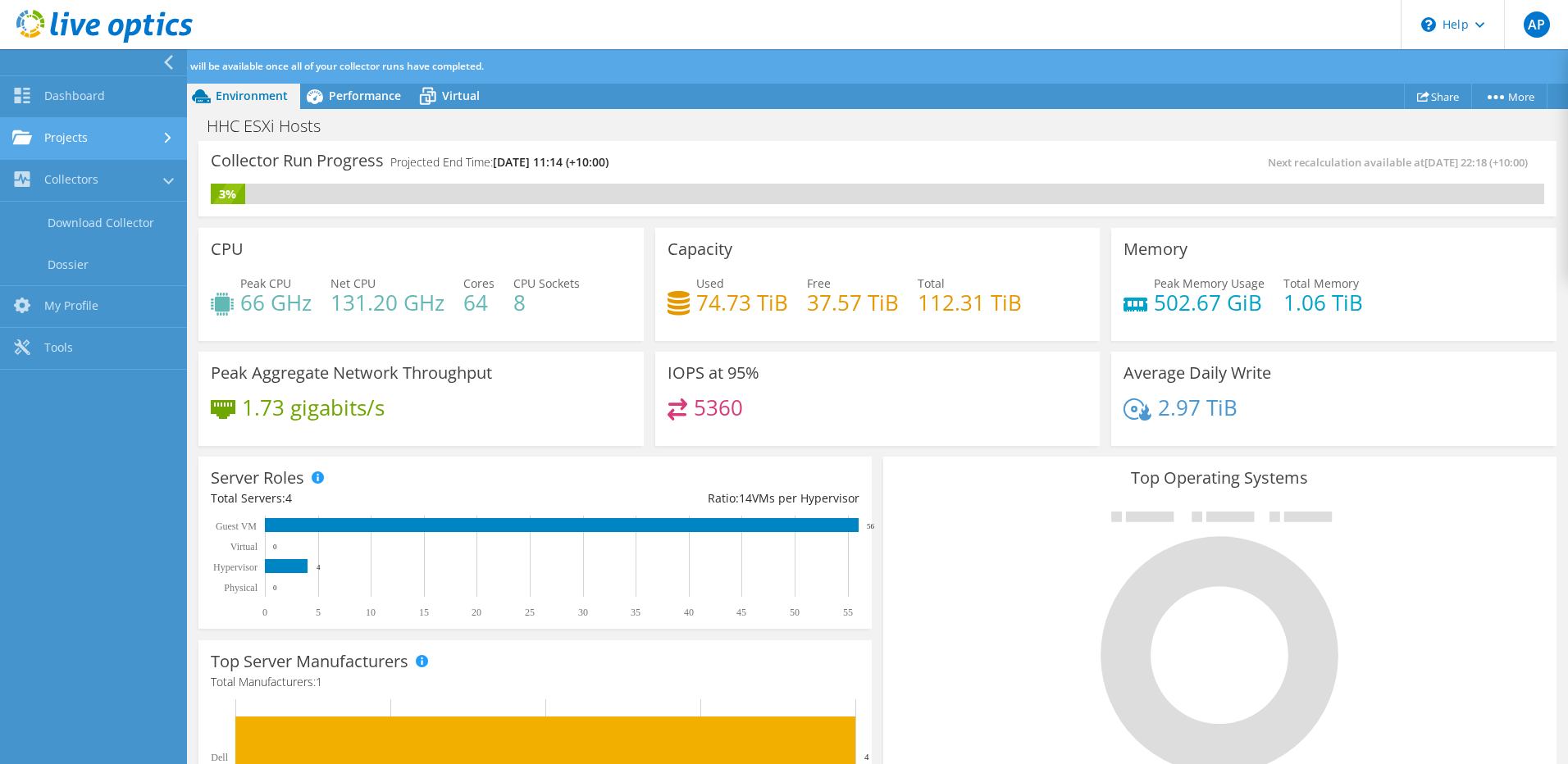
click at [93, 141] on link "Projects" at bounding box center [94, 139] width 187 height 42
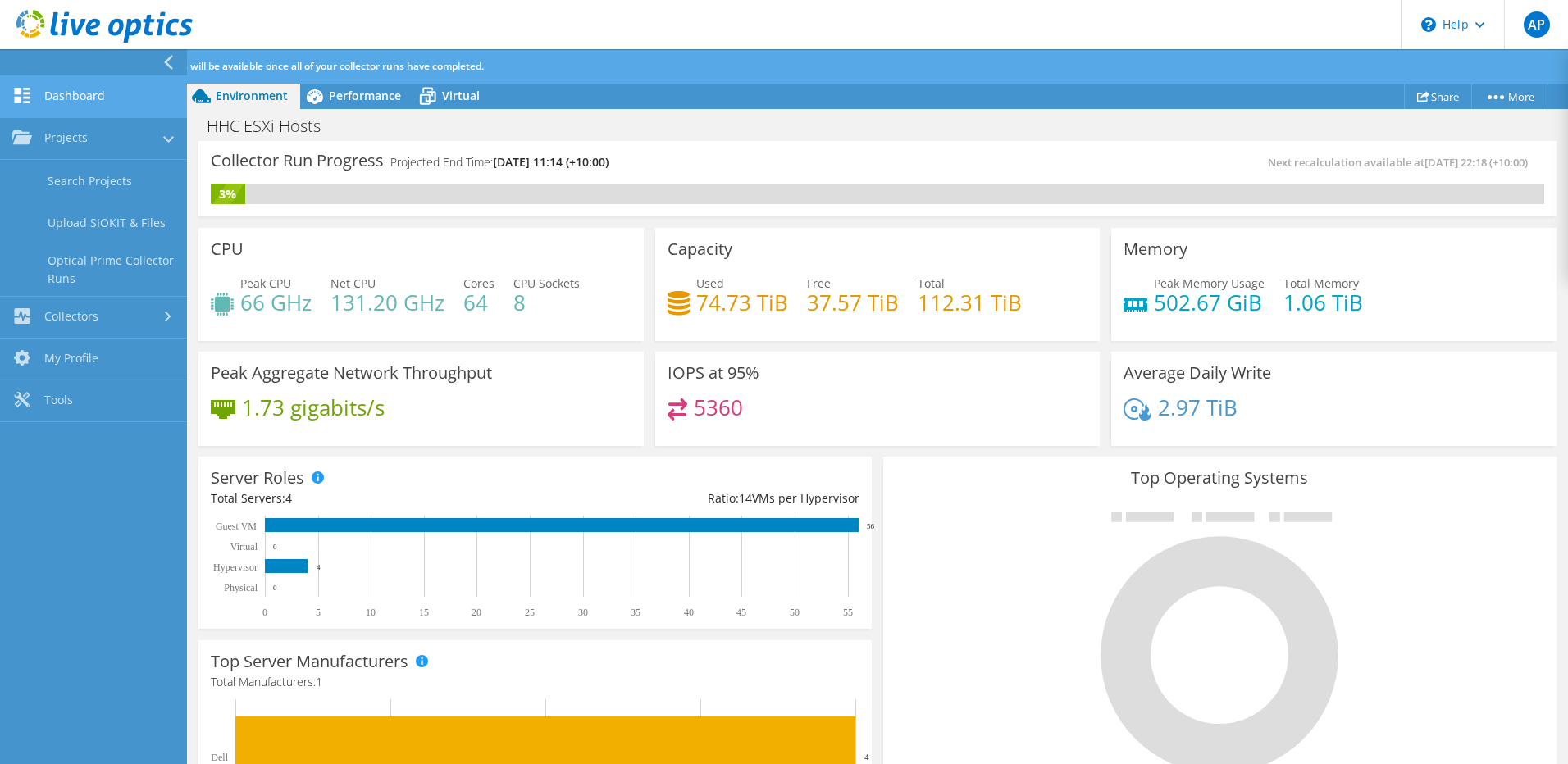
click at [84, 101] on link "Dashboard" at bounding box center [94, 97] width 187 height 42
